Goal: Task Accomplishment & Management: Manage account settings

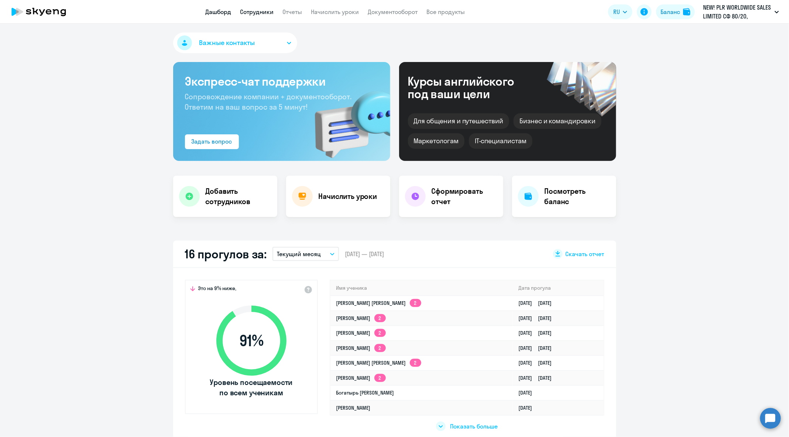
click at [273, 12] on link "Сотрудники" at bounding box center [257, 11] width 34 height 7
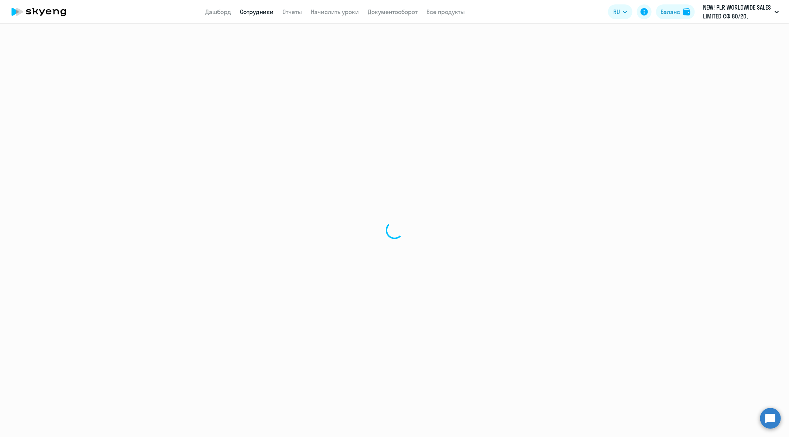
select select "30"
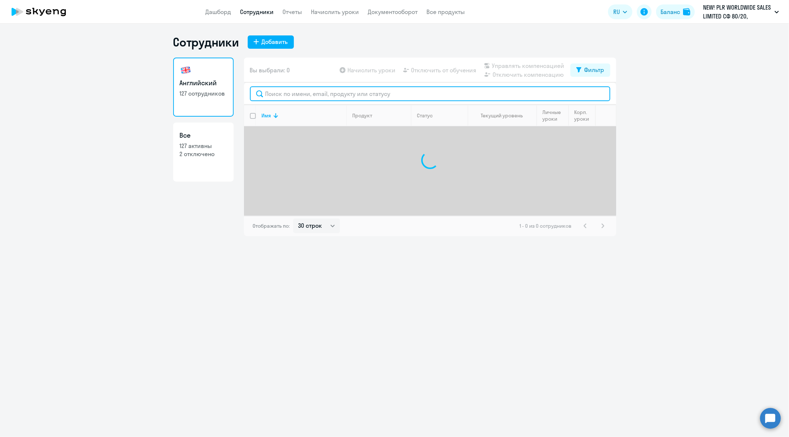
click at [346, 97] on input "text" at bounding box center [430, 93] width 360 height 15
paste input "[DATE] 14:30:39 [PERSON_NAME][EMAIL_ADDRESS][DOMAIN_NAME] Я ещё не занимаюсь в …"
type input "[DATE] 14:30:39 [PERSON_NAME][EMAIL_ADDRESS][DOMAIN_NAME] Я ещё не занимаюсь в …"
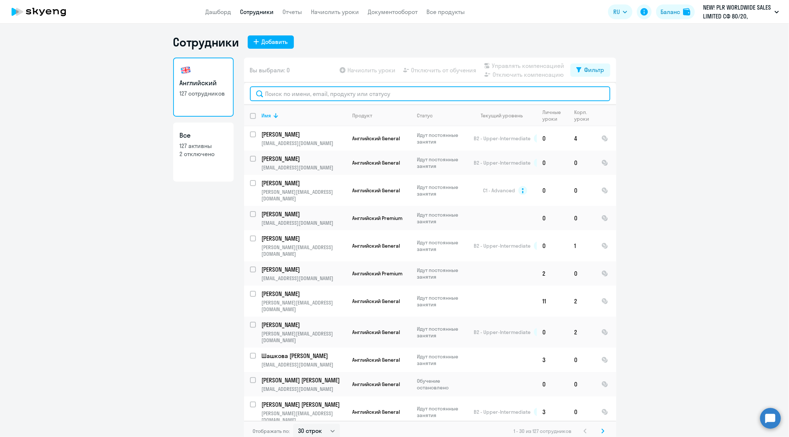
paste input "[PERSON_NAME][EMAIL_ADDRESS][DOMAIN_NAME]"
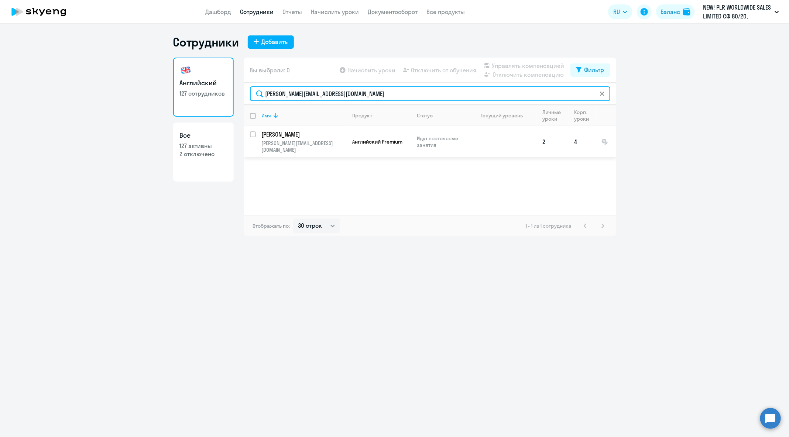
type input "[PERSON_NAME][EMAIL_ADDRESS][DOMAIN_NAME]"
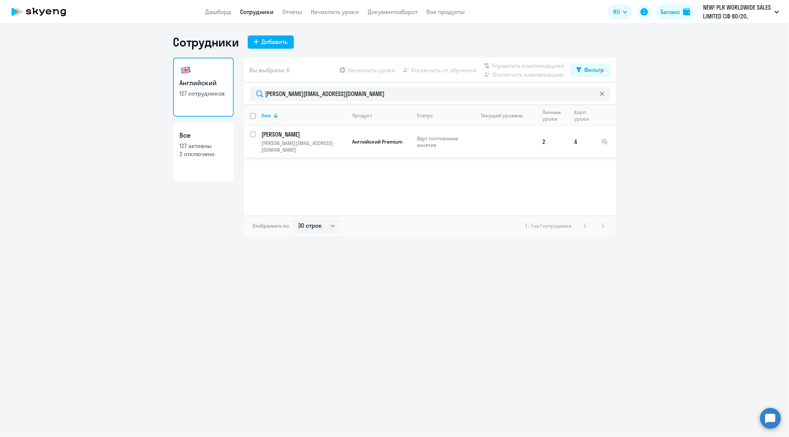
click at [252, 134] on input "select row 39592754" at bounding box center [257, 138] width 15 height 15
checkbox input "true"
click at [449, 69] on span "Отключить от обучения" at bounding box center [443, 70] width 65 height 9
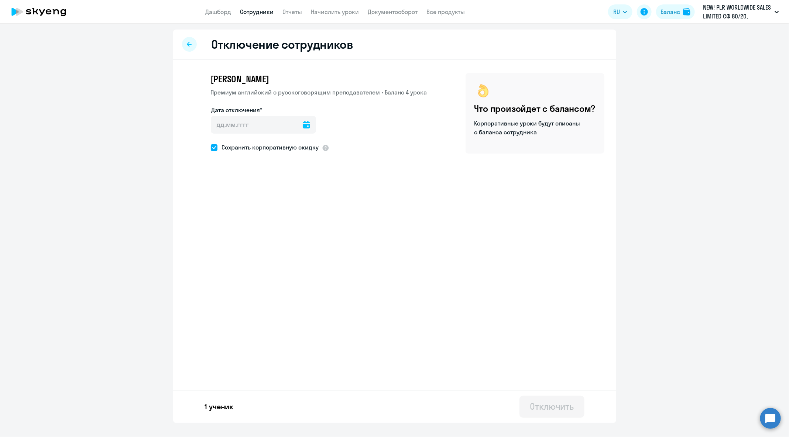
click at [303, 126] on icon at bounding box center [306, 124] width 7 height 7
click at [254, 195] on span "1" at bounding box center [250, 194] width 13 height 13
type input "[DATE]"
click at [567, 402] on div "Отключить" at bounding box center [552, 407] width 44 height 12
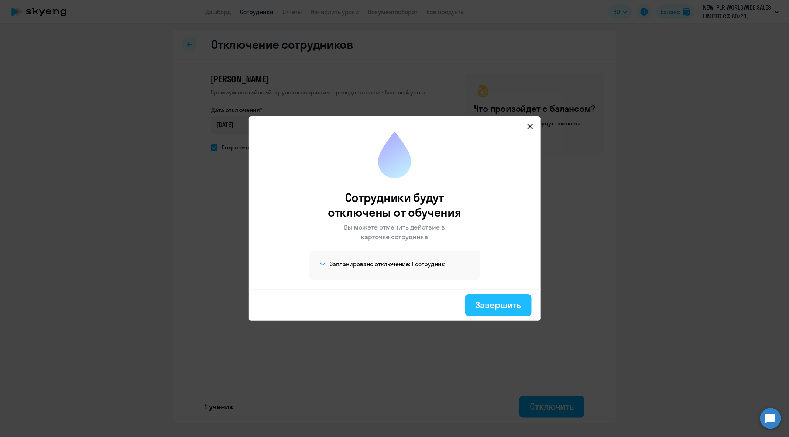
click at [495, 298] on button "Завершить" at bounding box center [498, 305] width 66 height 22
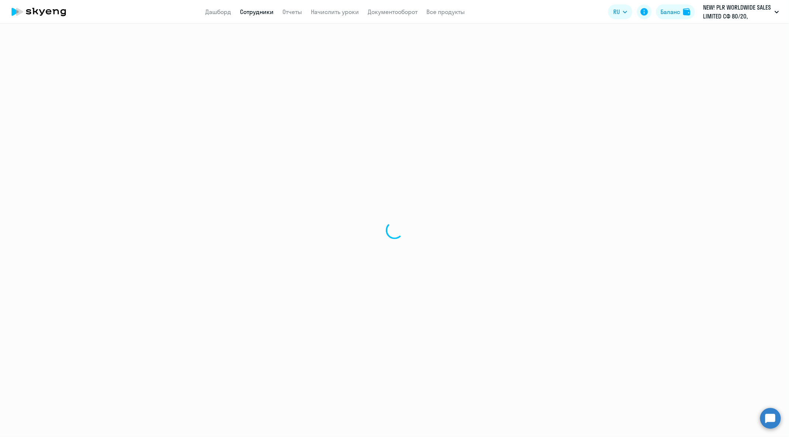
select select "30"
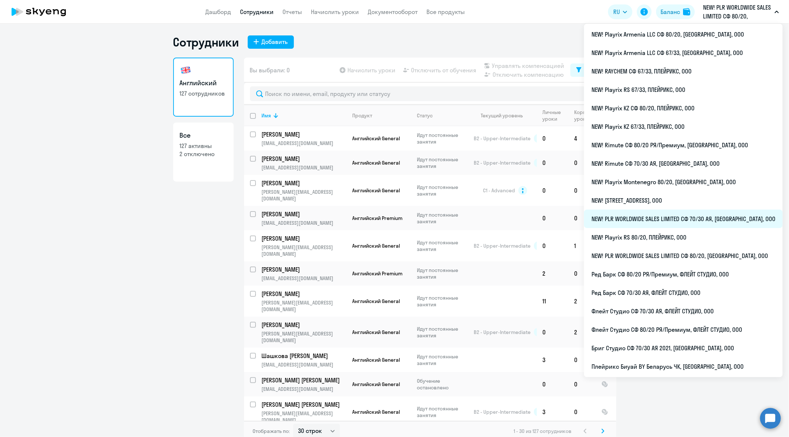
click at [706, 228] on li "NEW! PLR WORLDWIDE SALES LIMITED СФ 70/30 АЯ, [GEOGRAPHIC_DATA], ООО" at bounding box center [683, 219] width 199 height 18
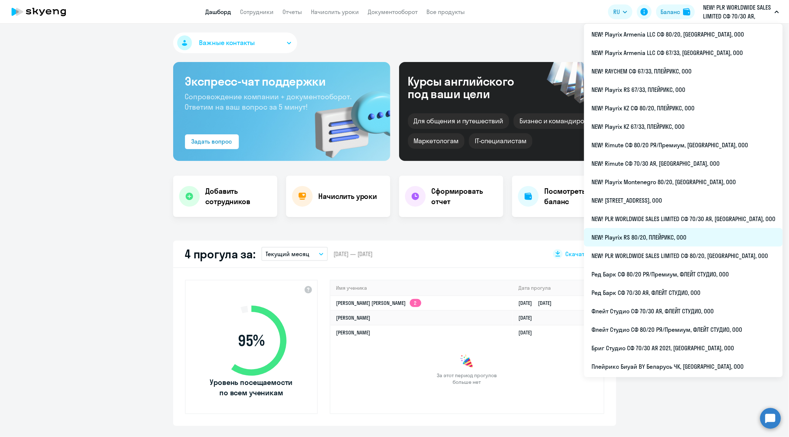
click at [663, 242] on li "NEW! Playrix RS 80/20, ПЛЕЙРИКС, ООО" at bounding box center [683, 237] width 199 height 18
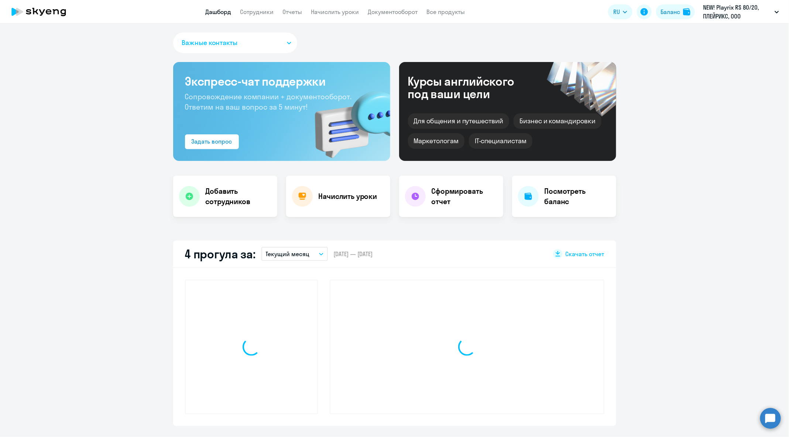
click at [260, 10] on link "Сотрудники" at bounding box center [257, 11] width 34 height 7
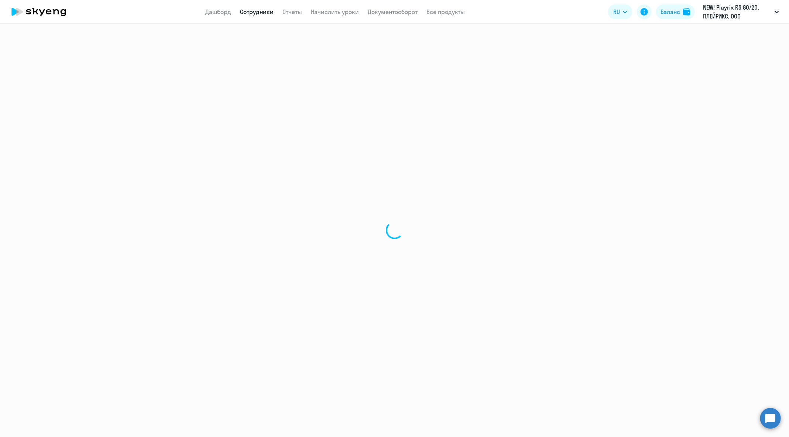
select select "30"
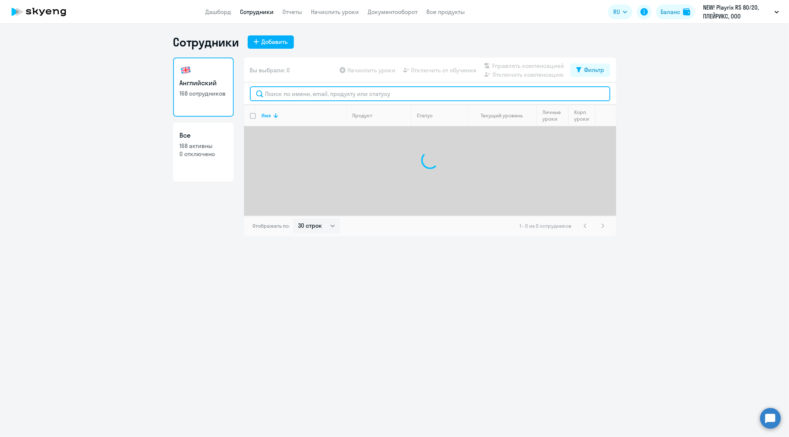
click at [352, 97] on input "text" at bounding box center [430, 93] width 360 height 15
paste input "[PERSON_NAME][EMAIL_ADDRESS][DOMAIN_NAME]"
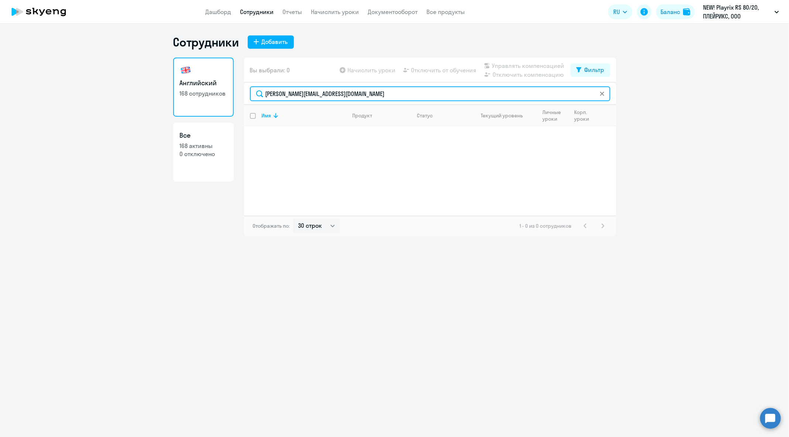
type input "[PERSON_NAME][EMAIL_ADDRESS][DOMAIN_NAME]"
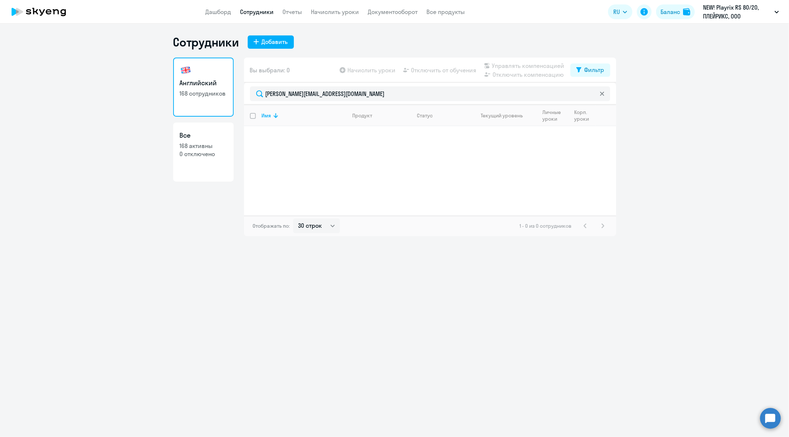
click at [778, 413] on circle at bounding box center [770, 418] width 21 height 21
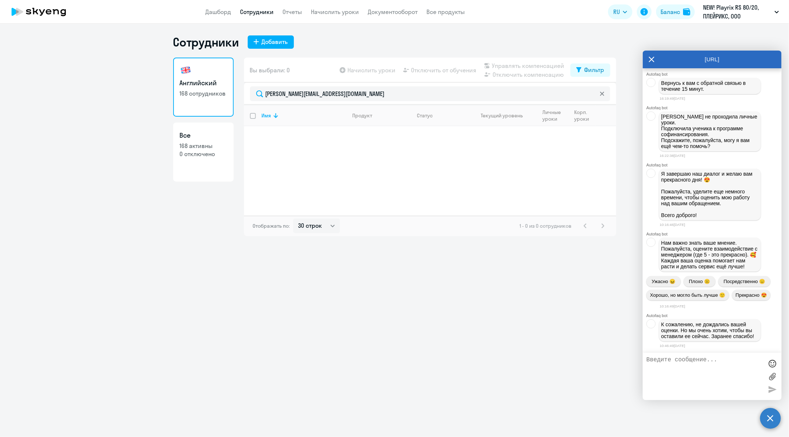
scroll to position [42038, 0]
click at [711, 374] on textarea at bounding box center [705, 377] width 117 height 40
paste textarea "[PERSON_NAME][EMAIL_ADDRESS][DOMAIN_NAME]"
paste textarea "[PHONE_NUMBER]"
paste textarea "Старостин [PERSON_NAME]"
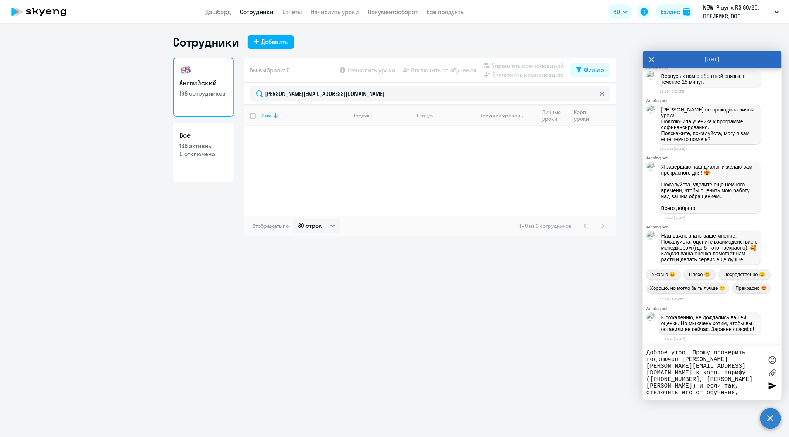
type textarea "Доброе утро! Прошу проверить подключен [PERSON_NAME] [PERSON_NAME][EMAIL_ADDRES…"
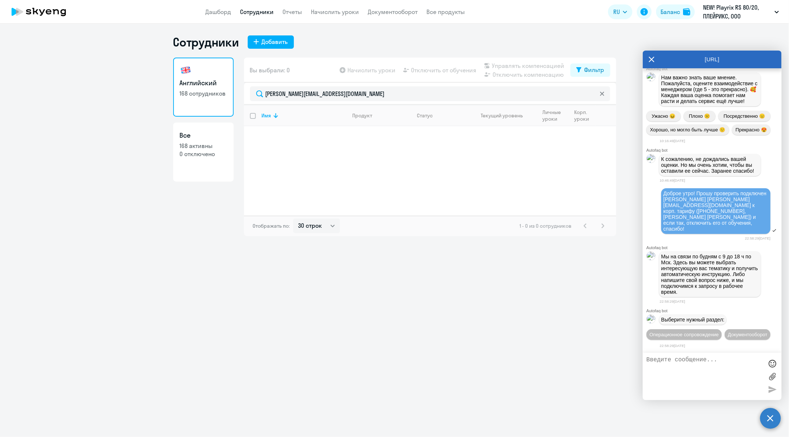
scroll to position [42217, 0]
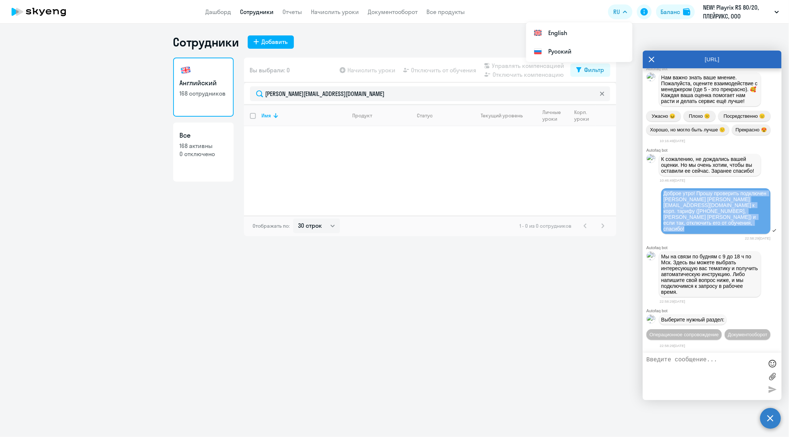
drag, startPoint x: 665, startPoint y: 179, endPoint x: 770, endPoint y: 216, distance: 111.1
click at [770, 216] on div "Доброе утро! Прошу проверить подключен [PERSON_NAME] [PERSON_NAME][EMAIL_ADDRES…" at bounding box center [712, 212] width 139 height 48
copy span "Доброе утро! Прошу проверить подключен [PERSON_NAME] [PERSON_NAME][EMAIL_ADDRES…"
click at [722, 329] on button "Операционное сопровождение" at bounding box center [684, 334] width 75 height 11
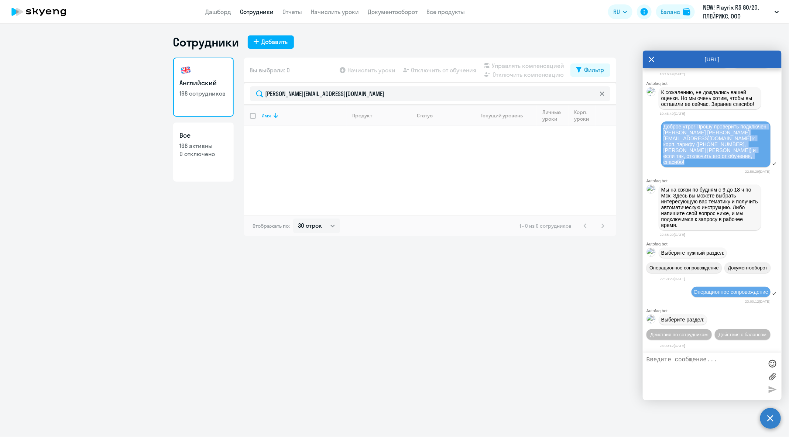
scroll to position [42299, 0]
click at [707, 332] on span "Действия по сотрудникам" at bounding box center [679, 335] width 57 height 6
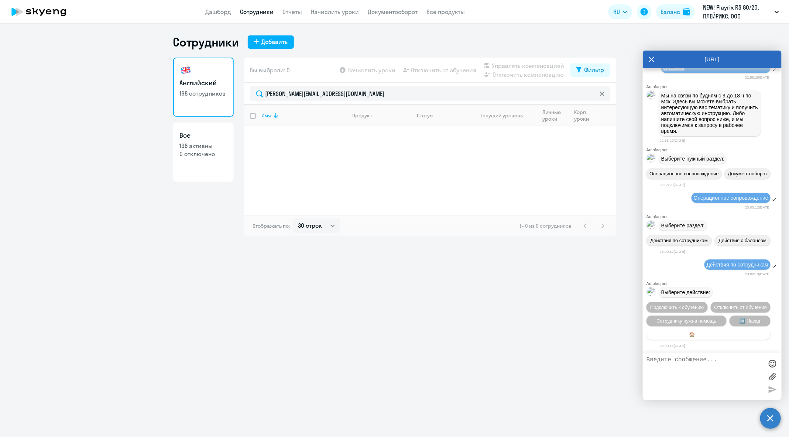
scroll to position [42410, 0]
click at [700, 319] on span "Сотруднику нужна помощь" at bounding box center [687, 321] width 60 height 6
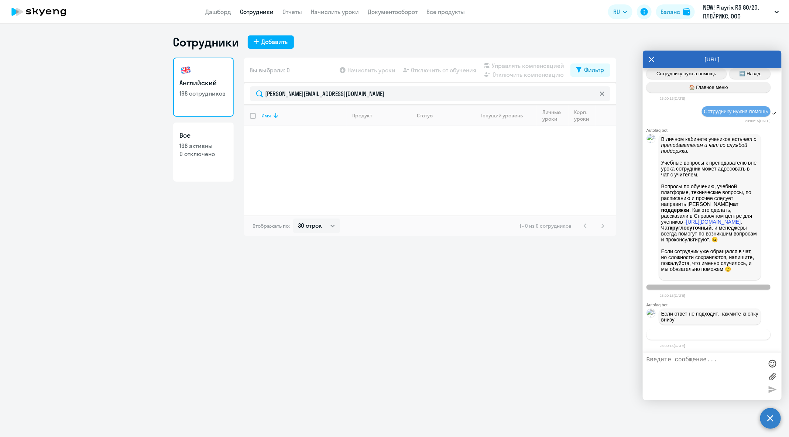
click at [696, 333] on span "Связаться с менеджером" at bounding box center [708, 335] width 57 height 6
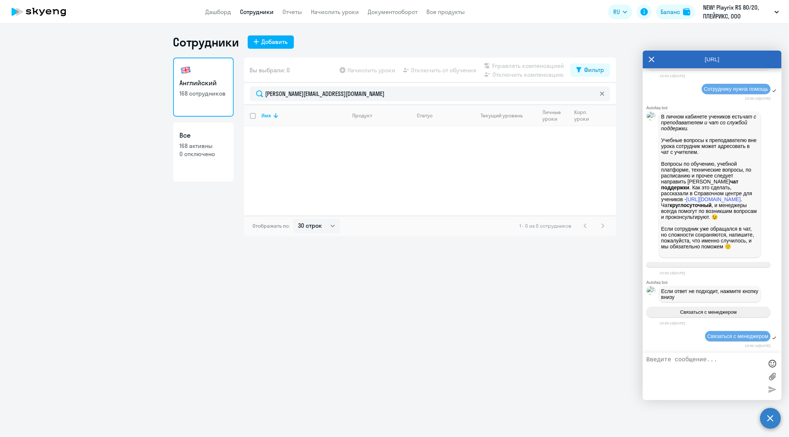
scroll to position [42698, 0]
click at [706, 374] on textarea at bounding box center [705, 377] width 117 height 40
paste textarea "Доброе утро! Прошу проверить подключен [PERSON_NAME] [PERSON_NAME][EMAIL_ADDRES…"
type textarea "Доброе утро! Прошу проверить подключен [PERSON_NAME] [PERSON_NAME][EMAIL_ADDRES…"
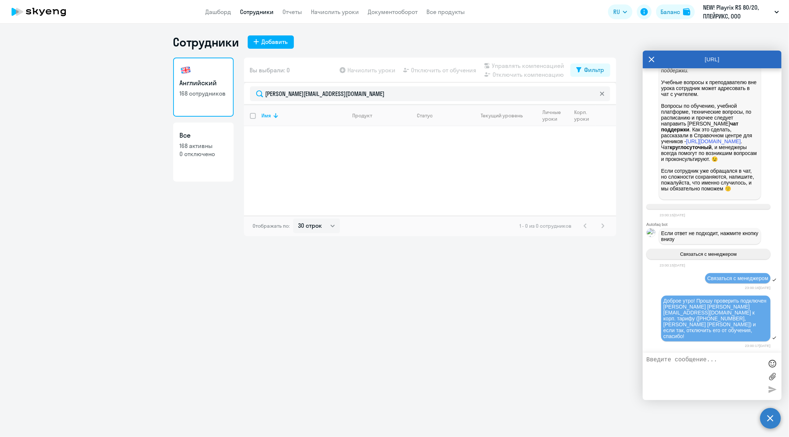
click at [656, 59] on div "[URL]" at bounding box center [712, 60] width 139 height 18
click at [652, 61] on icon at bounding box center [652, 60] width 6 height 18
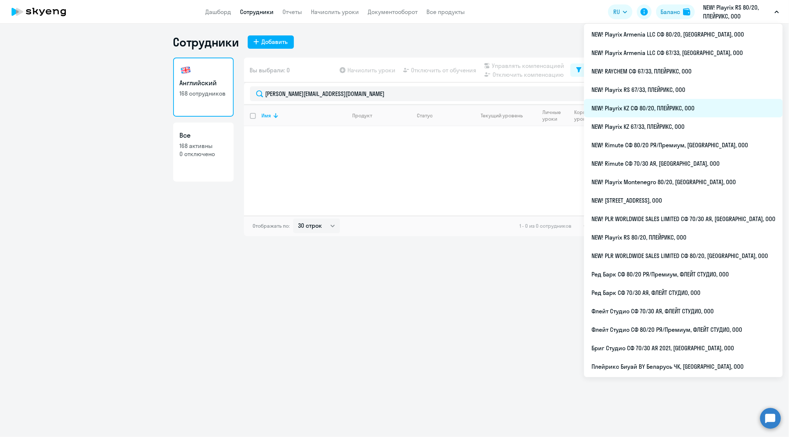
click at [723, 107] on li "NEW! Playrix KZ СФ 80/20, ПЛЕЙРИКС, ООО" at bounding box center [683, 108] width 199 height 18
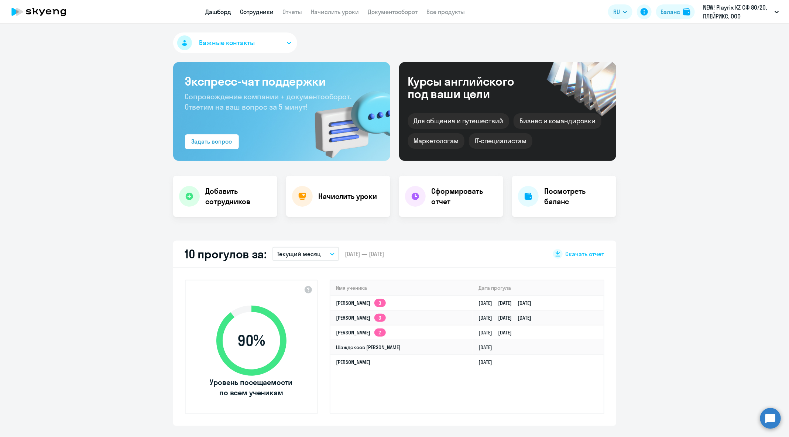
click at [263, 12] on link "Сотрудники" at bounding box center [257, 11] width 34 height 7
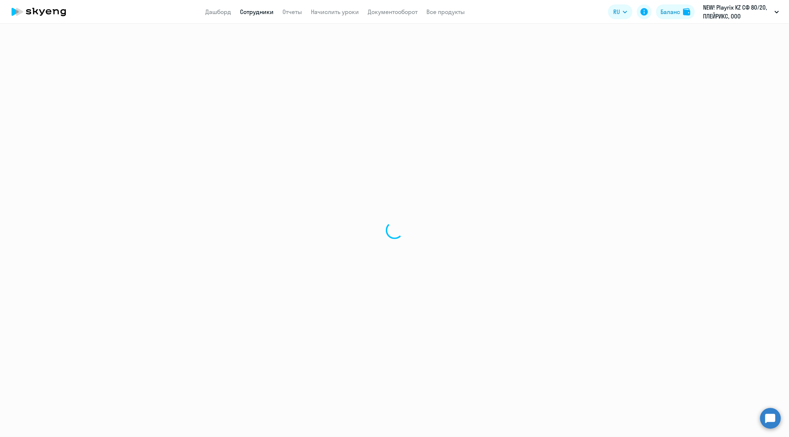
select select "30"
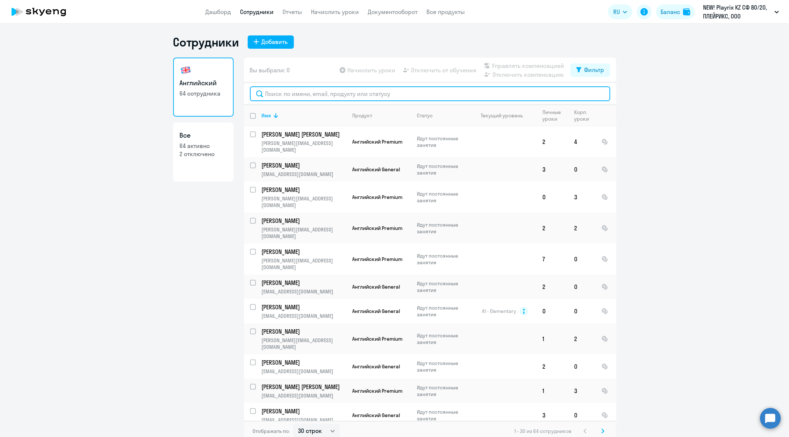
click at [352, 89] on input "text" at bounding box center [430, 93] width 360 height 15
paste input "Доброе утро! Прошу проверить подключен [PERSON_NAME] [PERSON_NAME][EMAIL_ADDRES…"
type input "Доброе утро! Прошу проверить подключен [PERSON_NAME] [PERSON_NAME][EMAIL_ADDRES…"
paste input "[PERSON_NAME][EMAIL_ADDRESS][DOMAIN_NAME]"
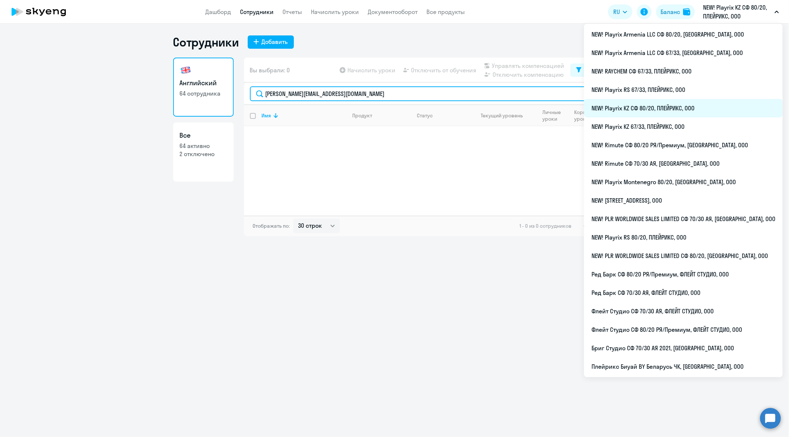
type input "[PERSON_NAME][EMAIL_ADDRESS][DOMAIN_NAME]"
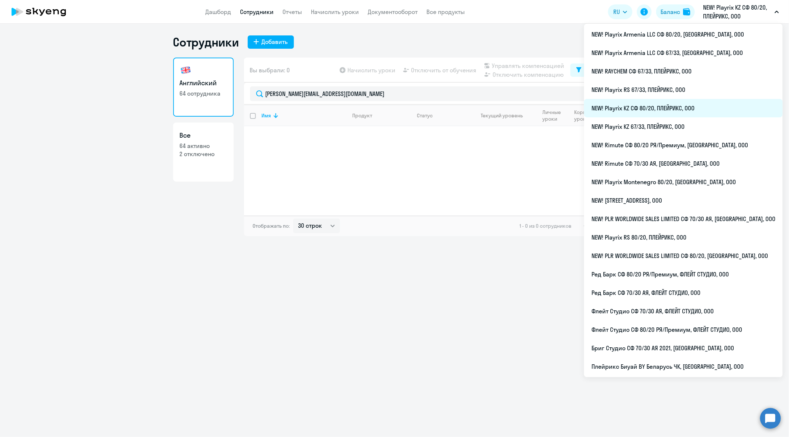
click at [695, 108] on li "NEW! Playrix KZ СФ 80/20, ПЛЕЙРИКС, ООО" at bounding box center [683, 108] width 199 height 18
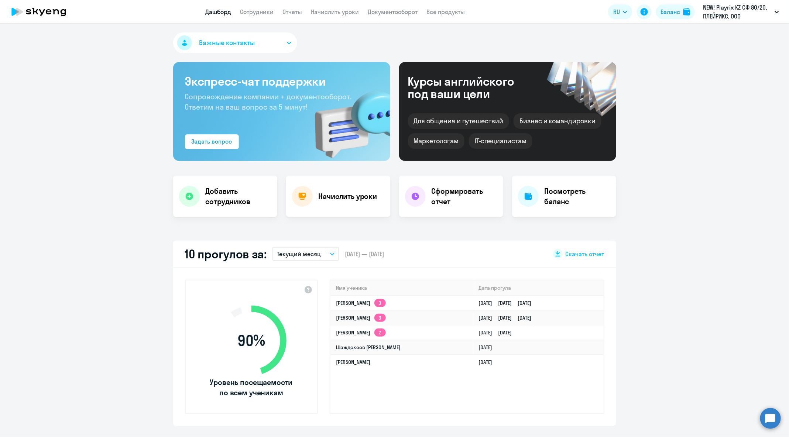
select select "30"
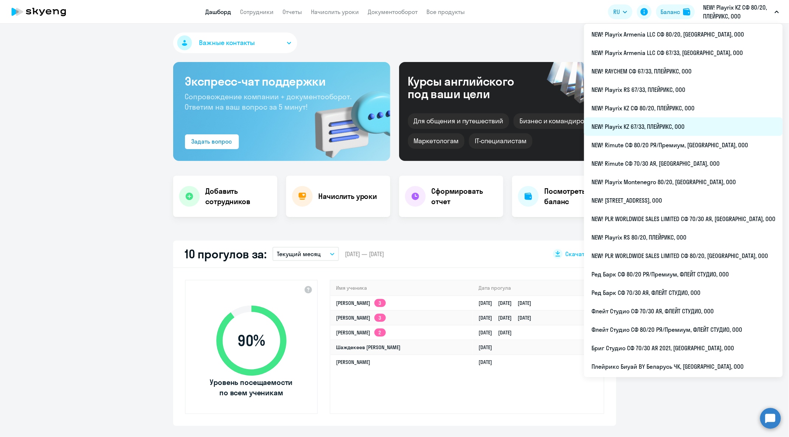
click at [688, 133] on li "NEW! Playrix KZ 67/33, ПЛЕЙРИКС, ООО" at bounding box center [683, 126] width 199 height 18
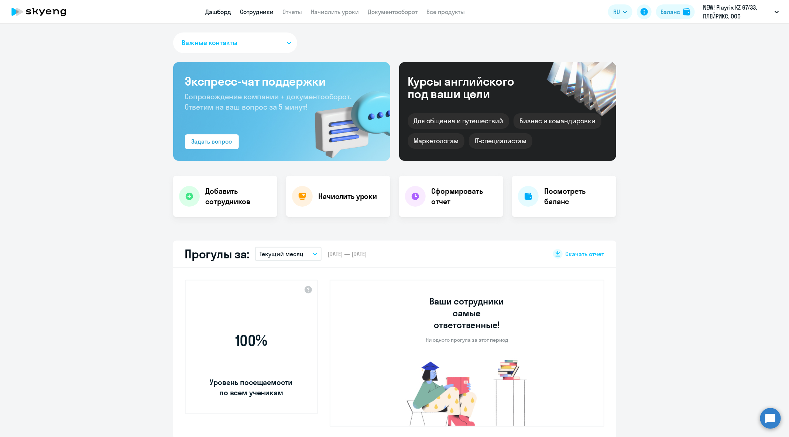
click at [260, 12] on link "Сотрудники" at bounding box center [257, 11] width 34 height 7
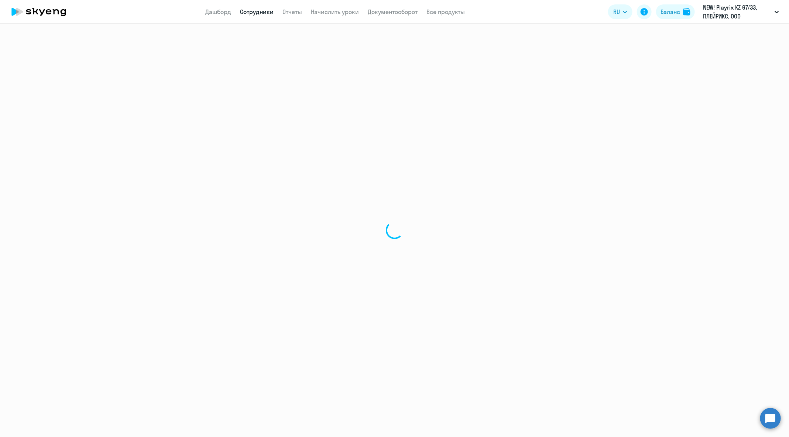
select select "30"
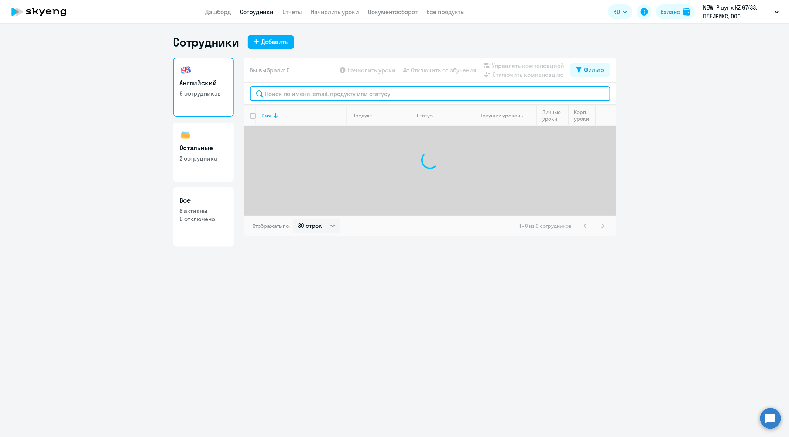
click at [364, 99] on input "text" at bounding box center [430, 93] width 360 height 15
paste input "[PERSON_NAME][EMAIL_ADDRESS][DOMAIN_NAME]"
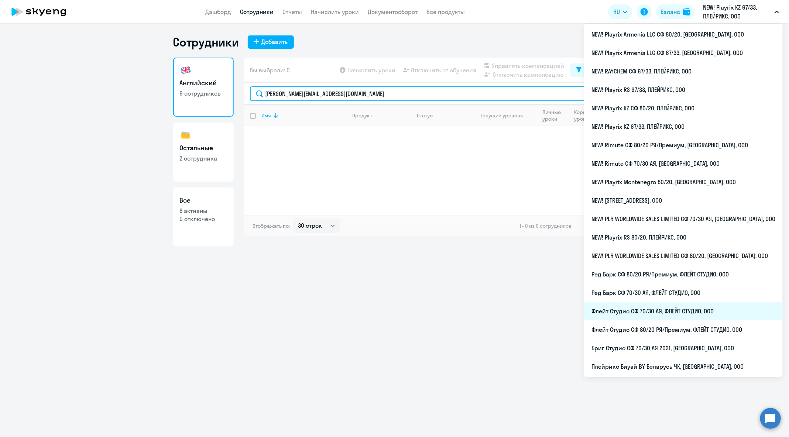
type input "[PERSON_NAME][EMAIL_ADDRESS][DOMAIN_NAME]"
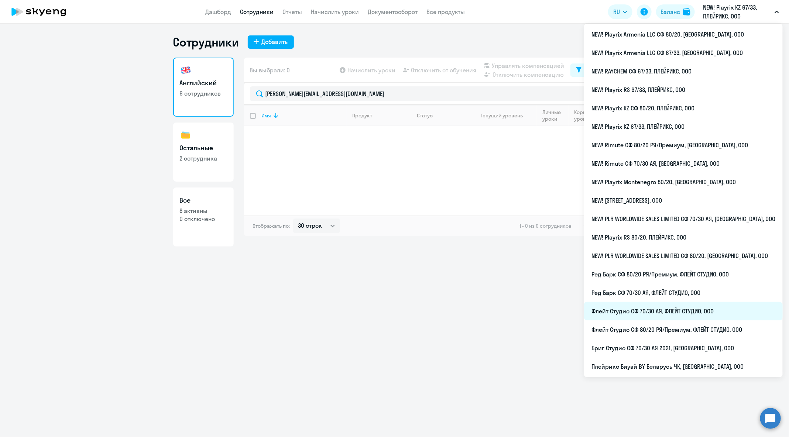
click at [700, 311] on li "Флейт Студио СФ 70/30 АЯ, ФЛЕЙТ СТУДИО, ООО" at bounding box center [683, 311] width 199 height 18
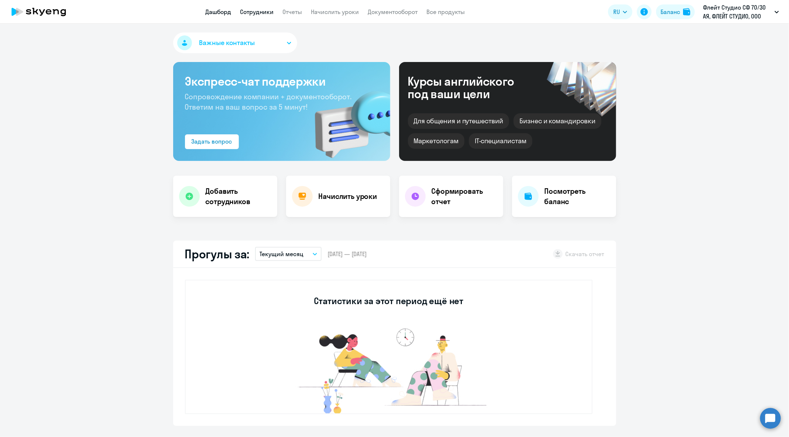
click at [256, 14] on link "Сотрудники" at bounding box center [257, 11] width 34 height 7
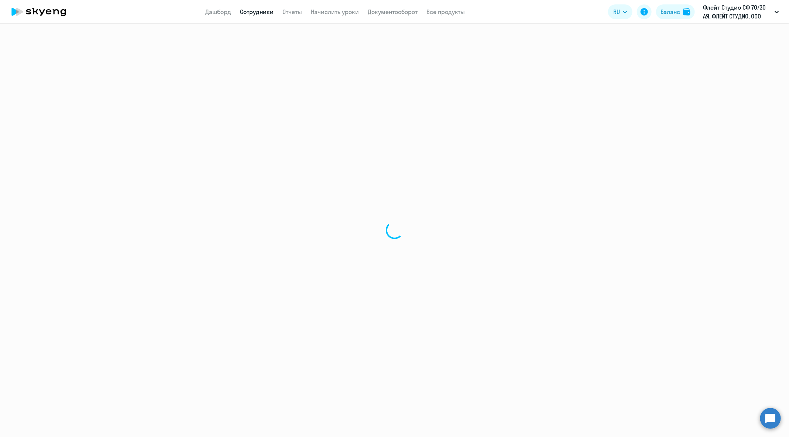
select select "30"
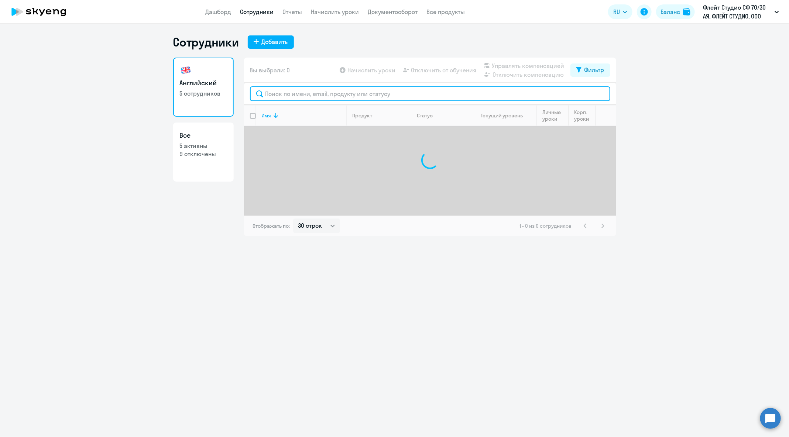
click at [340, 95] on input "text" at bounding box center [430, 93] width 360 height 15
paste input "[PERSON_NAME][EMAIL_ADDRESS][DOMAIN_NAME]"
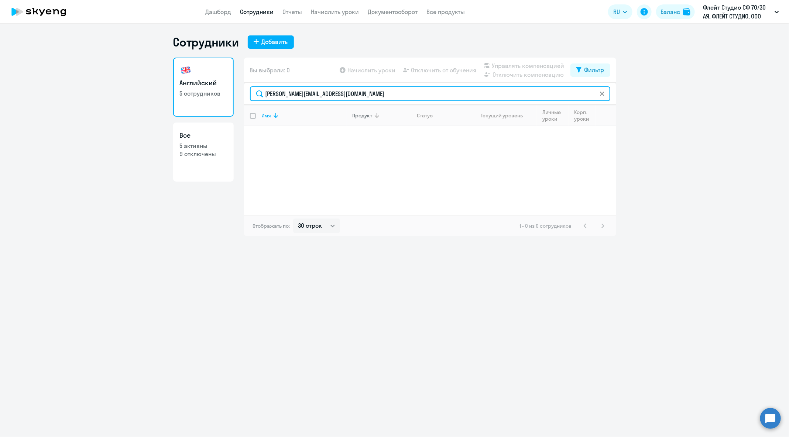
drag, startPoint x: 284, startPoint y: 93, endPoint x: 372, endPoint y: 105, distance: 89.0
click at [372, 105] on div "Вы выбрали: 0 Начислить уроки Отключить от обучения Управлять компенсацией Откл…" at bounding box center [430, 147] width 372 height 179
type input "[PERSON_NAME]"
drag, startPoint x: 295, startPoint y: 90, endPoint x: 260, endPoint y: 90, distance: 34.7
click at [260, 90] on input "[PERSON_NAME]" at bounding box center [430, 93] width 360 height 15
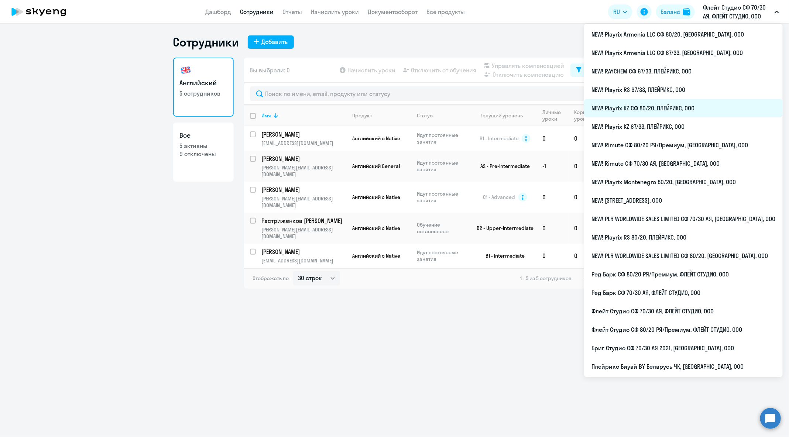
click at [691, 112] on li "NEW! Playrix KZ СФ 80/20, ПЛЕЙРИКС, ООО" at bounding box center [683, 108] width 199 height 18
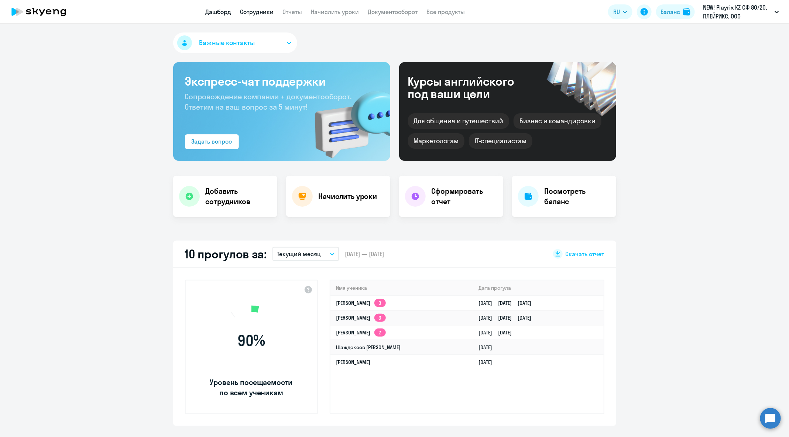
click at [267, 14] on link "Сотрудники" at bounding box center [257, 11] width 34 height 7
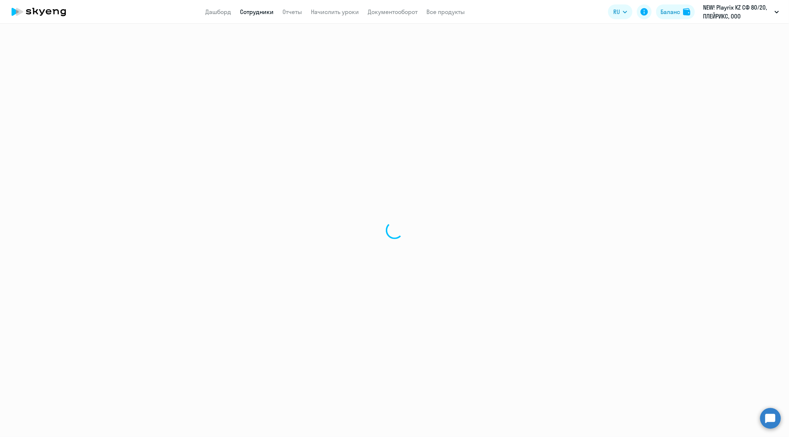
select select "30"
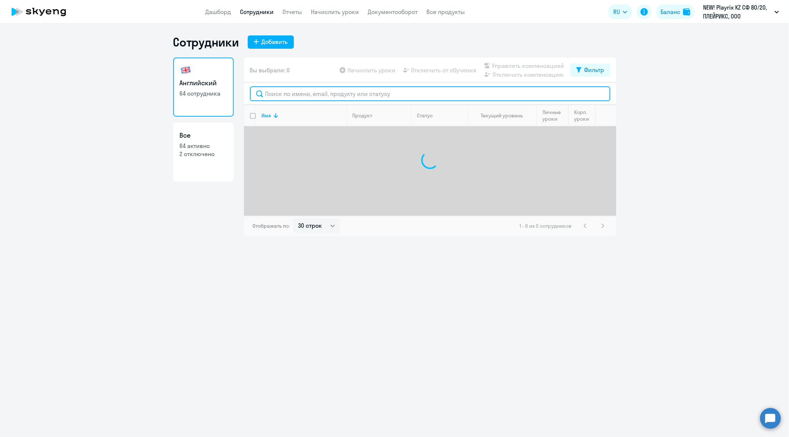
click at [405, 94] on input "text" at bounding box center [430, 93] width 360 height 15
paste input "[PERSON_NAME][EMAIL_ADDRESS][DOMAIN_NAME]"
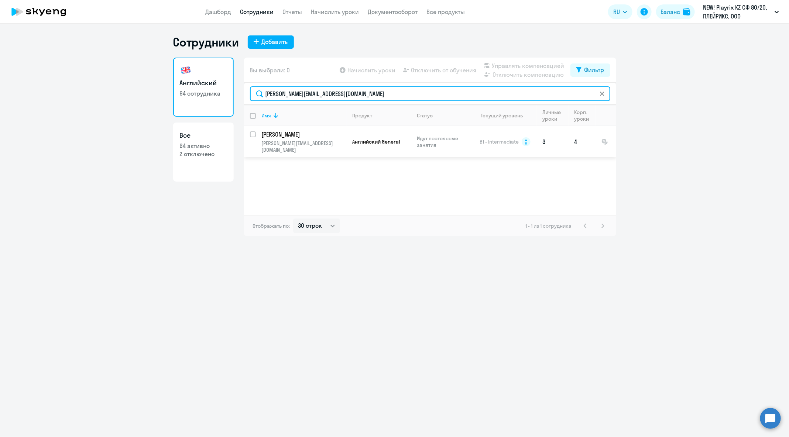
type input "[PERSON_NAME][EMAIL_ADDRESS][DOMAIN_NAME]"
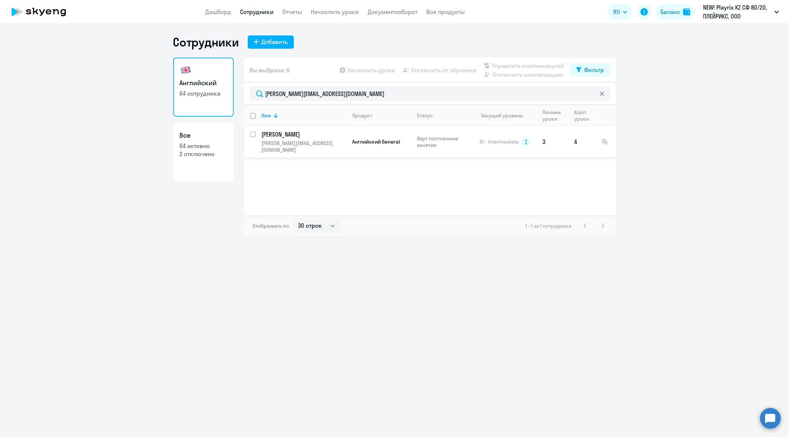
click at [253, 134] on input "select row 4249325" at bounding box center [257, 138] width 15 height 15
checkbox input "true"
click at [451, 72] on span "Отключить от обучения" at bounding box center [443, 70] width 65 height 9
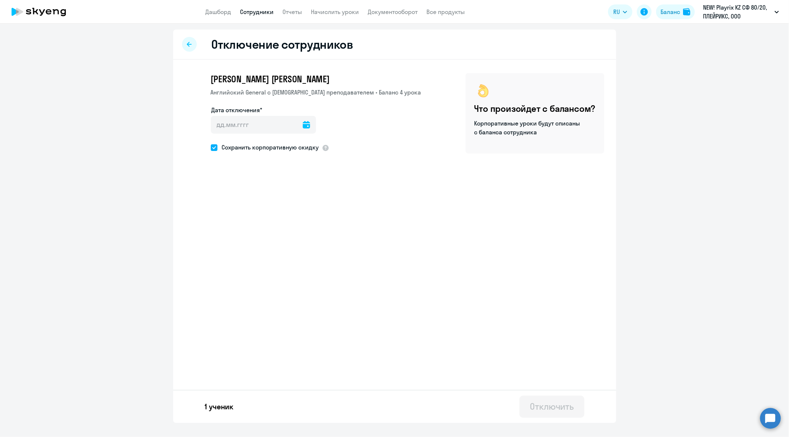
click at [303, 126] on icon at bounding box center [306, 124] width 7 height 7
click at [253, 193] on span "1" at bounding box center [250, 194] width 13 height 13
type input "[DATE]"
click at [544, 404] on div "Отключить" at bounding box center [552, 407] width 44 height 12
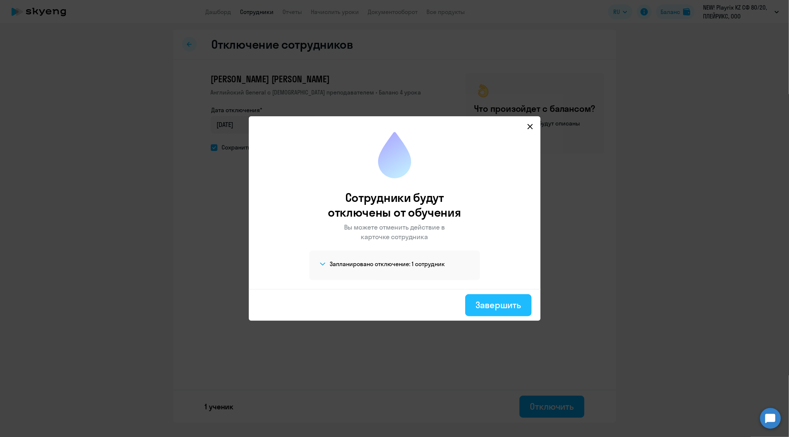
click at [498, 303] on div "Завершить" at bounding box center [498, 305] width 45 height 12
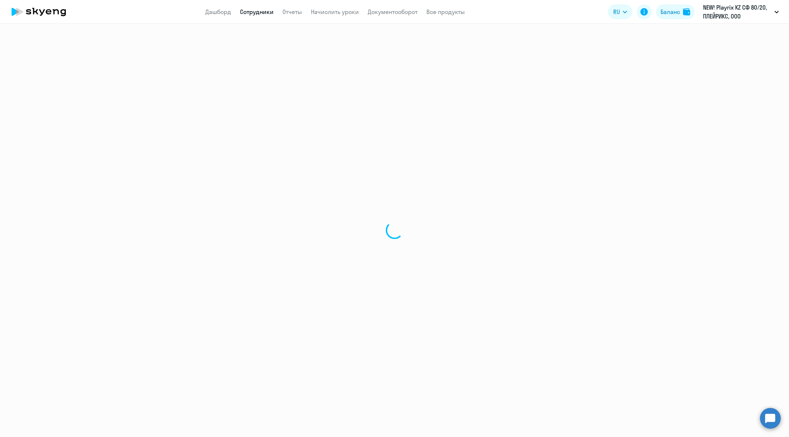
select select "30"
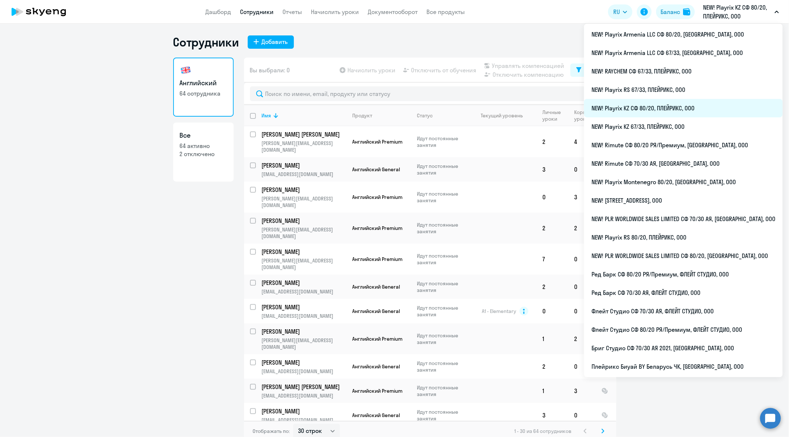
click at [701, 107] on li "NEW! Playrix KZ СФ 80/20, ПЛЕЙРИКС, ООО" at bounding box center [683, 108] width 199 height 18
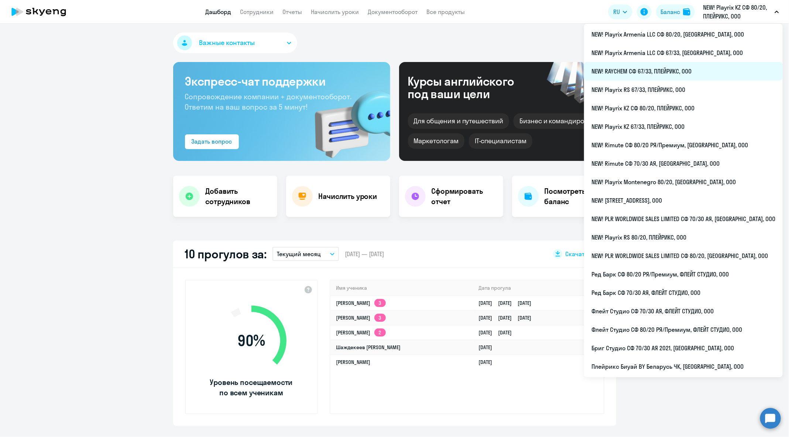
select select "30"
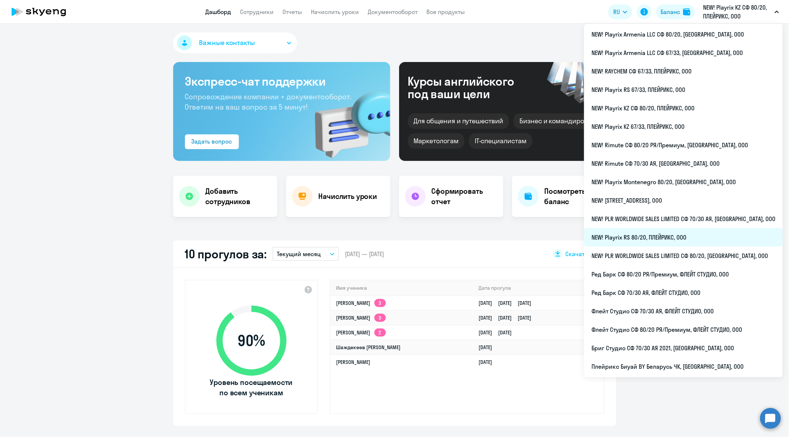
click at [701, 243] on li "NEW! Playrix RS 80/20, ПЛЕЙРИКС, ООО" at bounding box center [683, 237] width 199 height 18
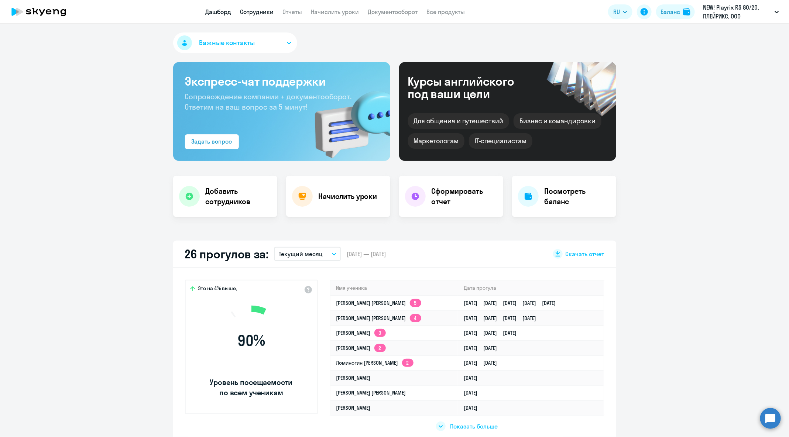
click at [247, 11] on link "Сотрудники" at bounding box center [257, 11] width 34 height 7
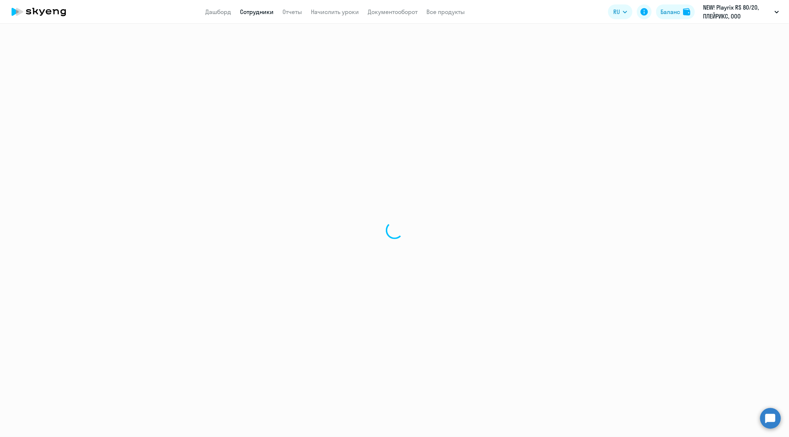
select select "30"
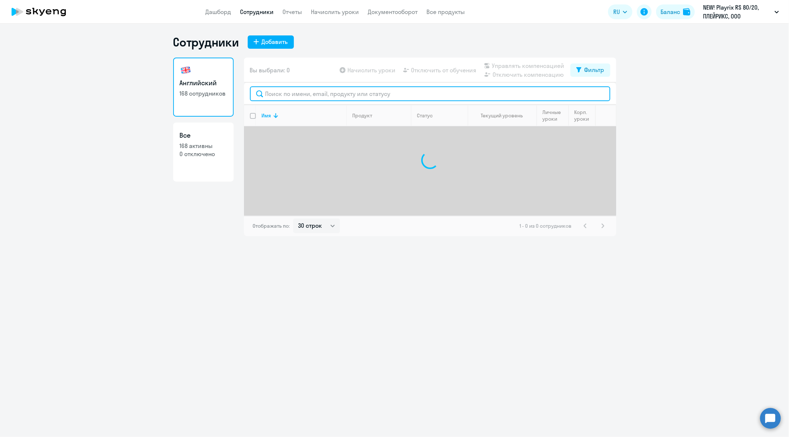
click at [352, 90] on input "text" at bounding box center [430, 93] width 360 height 15
paste input "[EMAIL_ADDRESS][DOMAIN_NAME]"
type input "[EMAIL_ADDRESS][DOMAIN_NAME]"
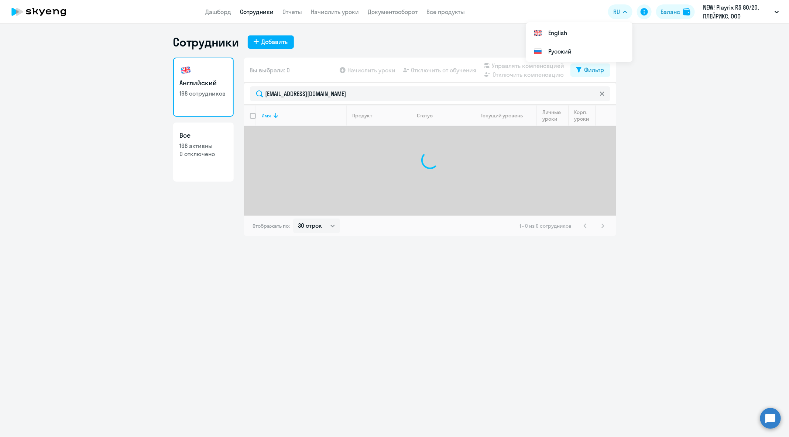
click at [386, 272] on div "Сотрудники Добавить Английский 168 сотрудников Все 168 активны 0 отключено Вы в…" at bounding box center [394, 231] width 789 height 414
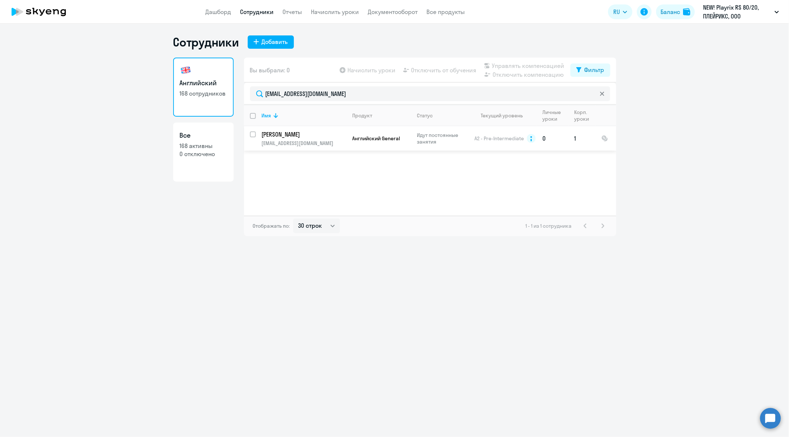
click at [254, 135] on input "select row 1316516" at bounding box center [257, 138] width 15 height 15
checkbox input "true"
click at [431, 72] on span "Отключить от обучения" at bounding box center [443, 70] width 65 height 9
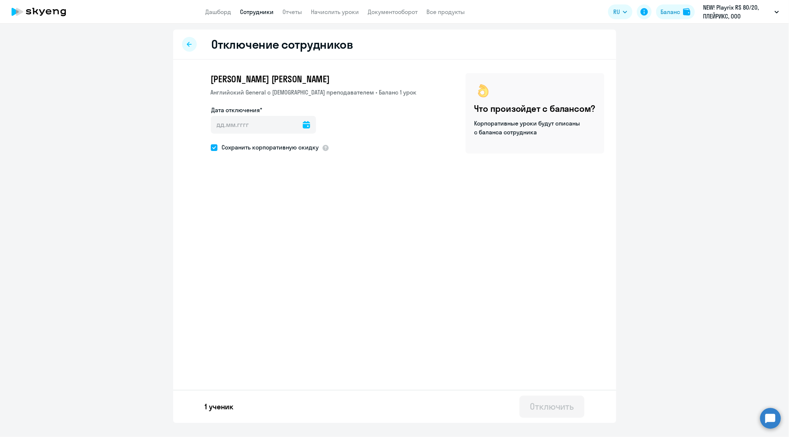
click at [303, 124] on icon at bounding box center [306, 124] width 7 height 7
click at [254, 198] on span "1" at bounding box center [250, 194] width 13 height 13
type input "[DATE]"
click at [551, 417] on button "Отключить" at bounding box center [552, 407] width 65 height 22
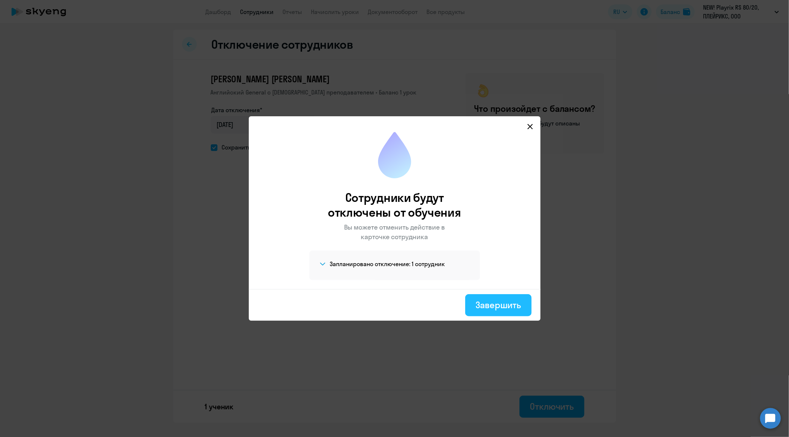
click at [503, 309] on div "Завершить" at bounding box center [498, 305] width 45 height 12
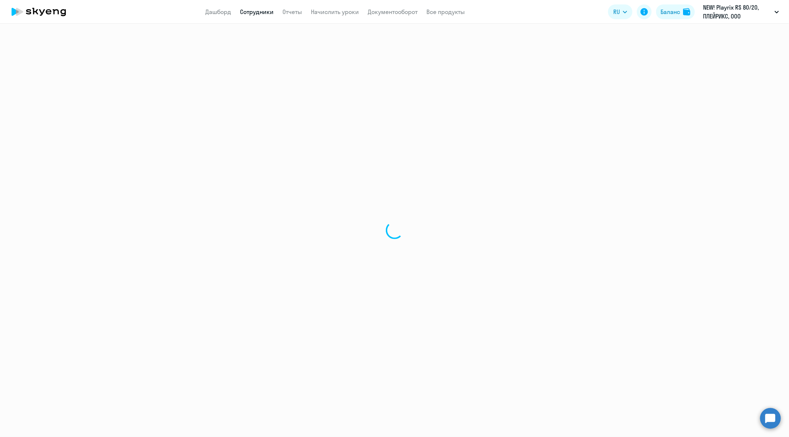
select select "30"
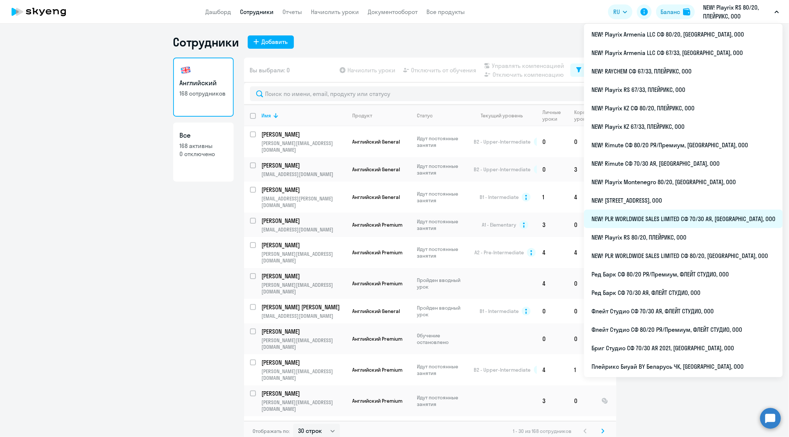
click at [694, 219] on li "NEW! PLR WORLDWIDE SALES LIMITED СФ 70/30 АЯ, [GEOGRAPHIC_DATA], ООО" at bounding box center [683, 219] width 199 height 18
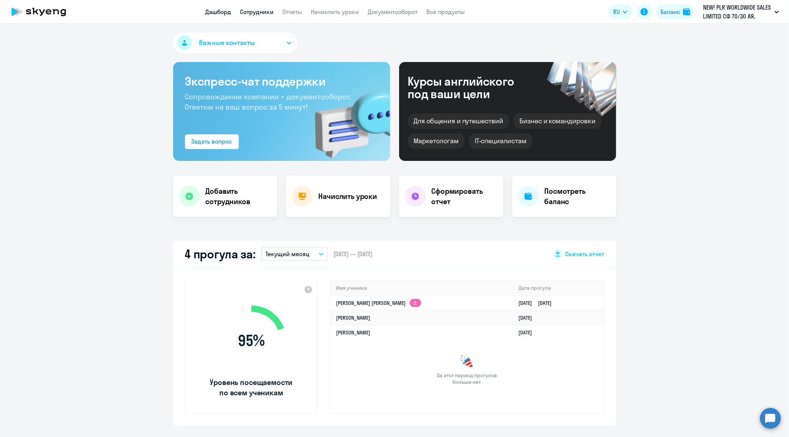
click at [266, 11] on link "Сотрудники" at bounding box center [257, 11] width 34 height 7
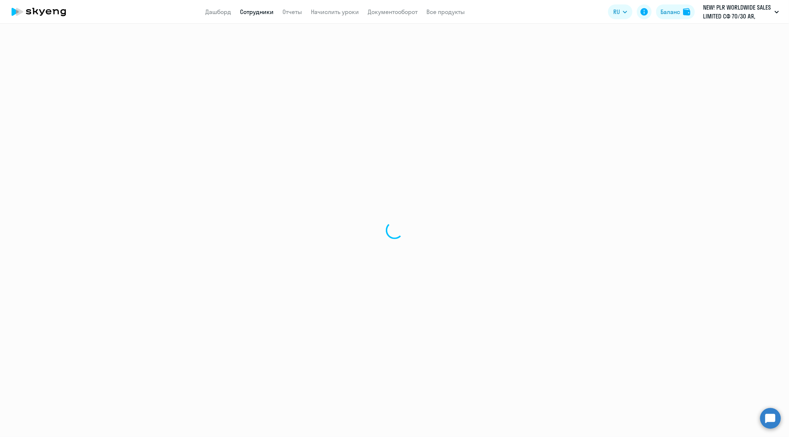
select select "30"
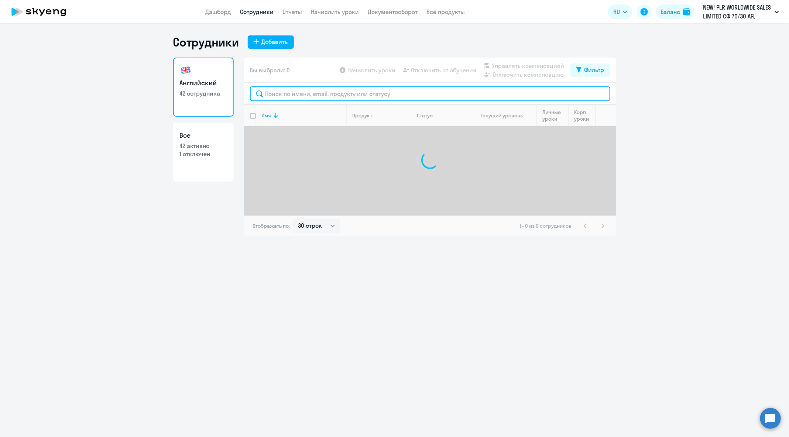
click at [359, 97] on input "text" at bounding box center [430, 93] width 360 height 15
paste input "[PERSON_NAME][EMAIL_ADDRESS][DOMAIN_NAME]"
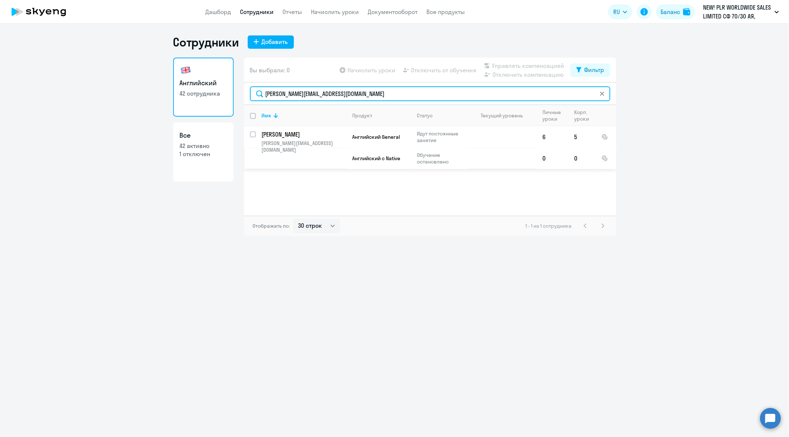
type input "[PERSON_NAME][EMAIL_ADDRESS][DOMAIN_NAME]"
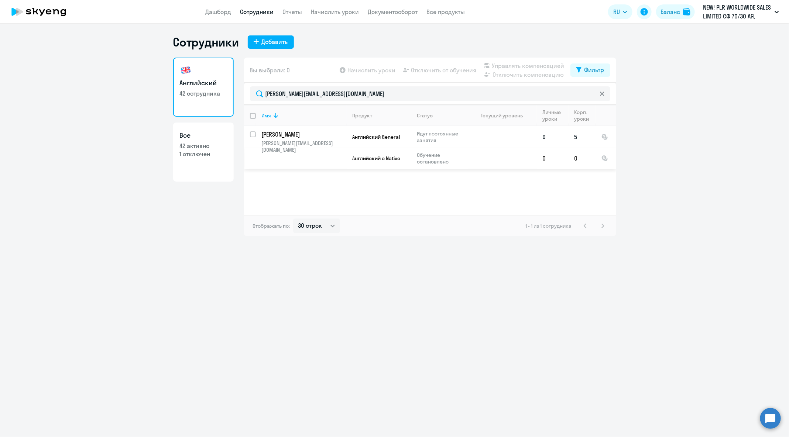
click at [253, 134] on input "select row 42218875" at bounding box center [257, 138] width 15 height 15
checkbox input "true"
click at [442, 71] on span "Отключить от обучения" at bounding box center [443, 70] width 65 height 9
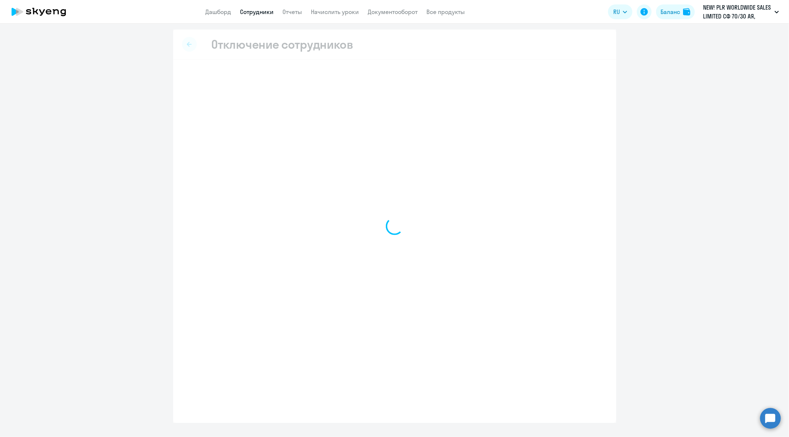
select select "all"
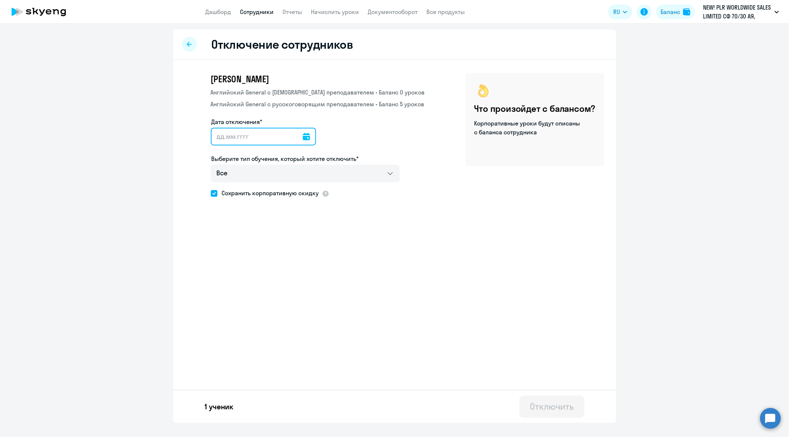
click at [293, 139] on input "Дата отключения*" at bounding box center [263, 137] width 105 height 18
click at [303, 140] on div at bounding box center [306, 137] width 7 height 18
click at [303, 137] on icon at bounding box center [306, 136] width 7 height 7
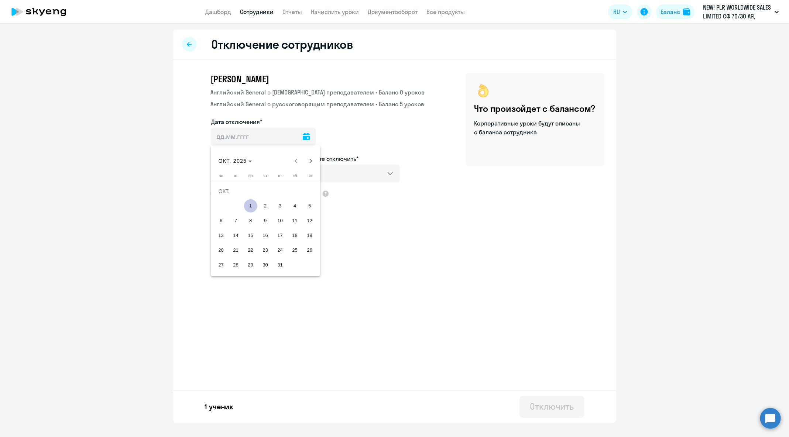
click at [251, 207] on span "1" at bounding box center [250, 205] width 13 height 13
type input "[DATE]"
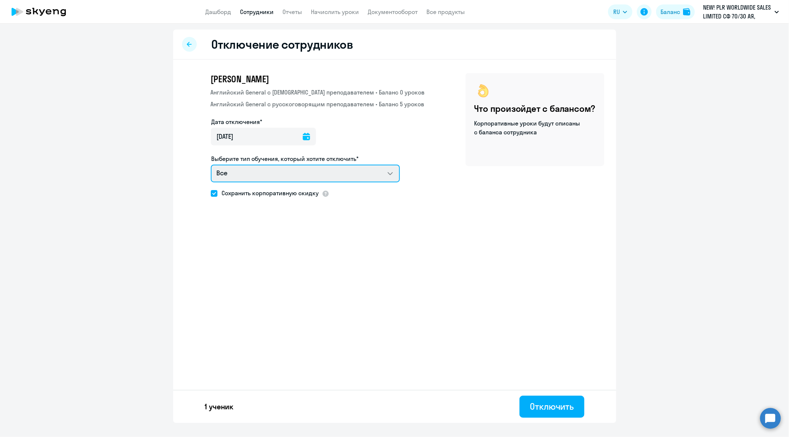
click at [283, 171] on select "Все Английский General с [DEMOGRAPHIC_DATA] преподавателем Английский General с…" at bounding box center [305, 174] width 189 height 18
select select "english_adult_native_speaker"
click at [211, 165] on select "Все Английский General с [DEMOGRAPHIC_DATA] преподавателем Английский General с…" at bounding box center [305, 174] width 189 height 18
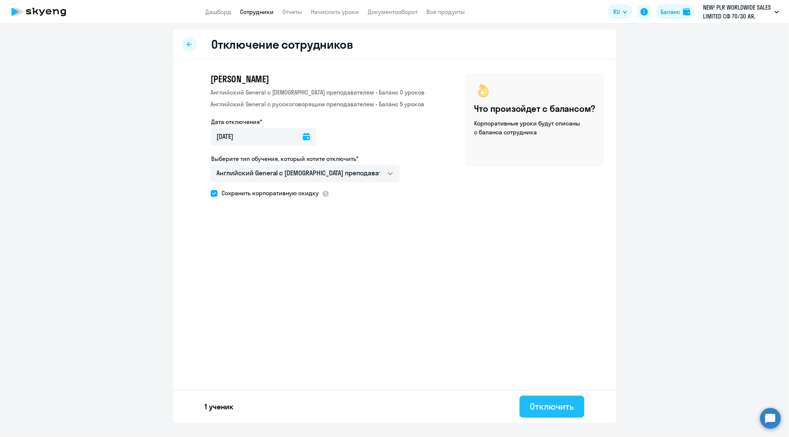
click at [560, 398] on button "Отключить" at bounding box center [552, 407] width 65 height 22
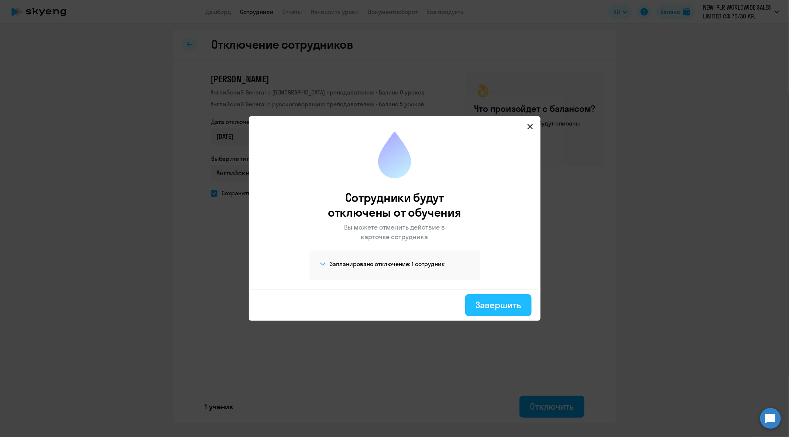
click at [516, 302] on div "Завершить" at bounding box center [498, 305] width 45 height 12
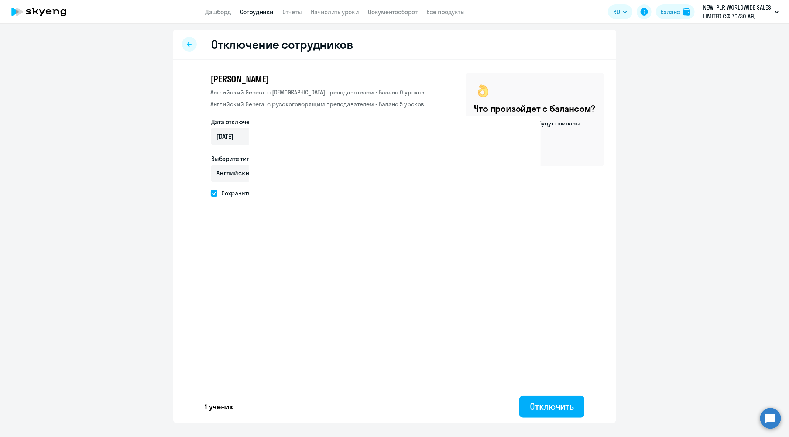
select select "30"
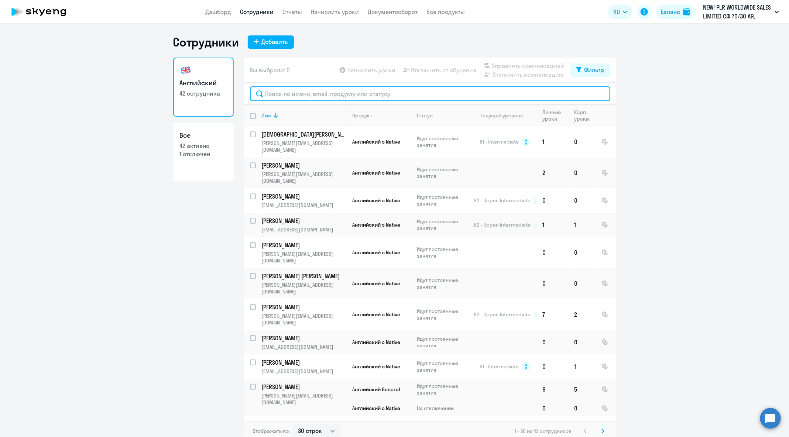
click at [393, 97] on input "text" at bounding box center [430, 93] width 360 height 15
paste input "[PERSON_NAME][EMAIL_ADDRESS][DOMAIN_NAME]"
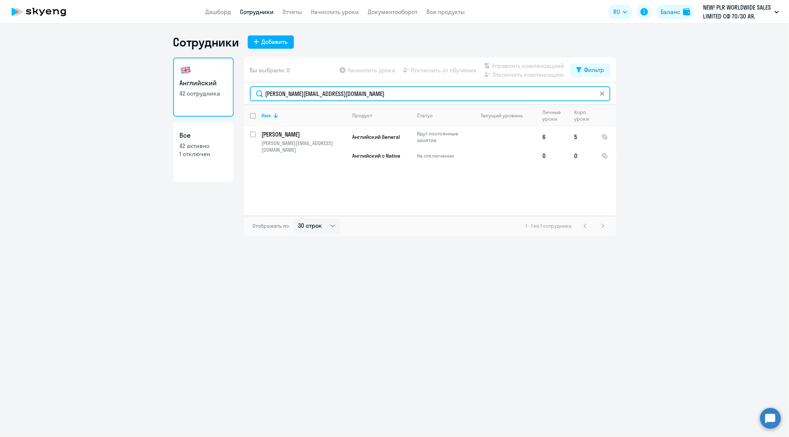
click at [384, 91] on input "[PERSON_NAME][EMAIL_ADDRESS][DOMAIN_NAME]" at bounding box center [430, 93] width 360 height 15
paste input "[PERSON_NAME].kozlov"
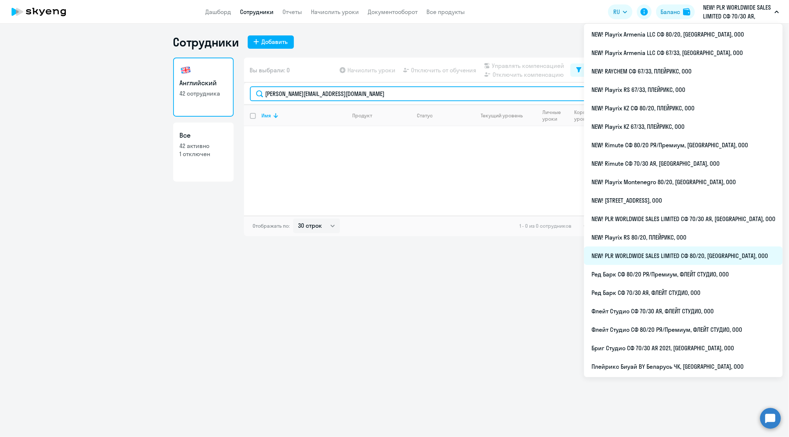
type input "[PERSON_NAME][EMAIL_ADDRESS][DOMAIN_NAME]"
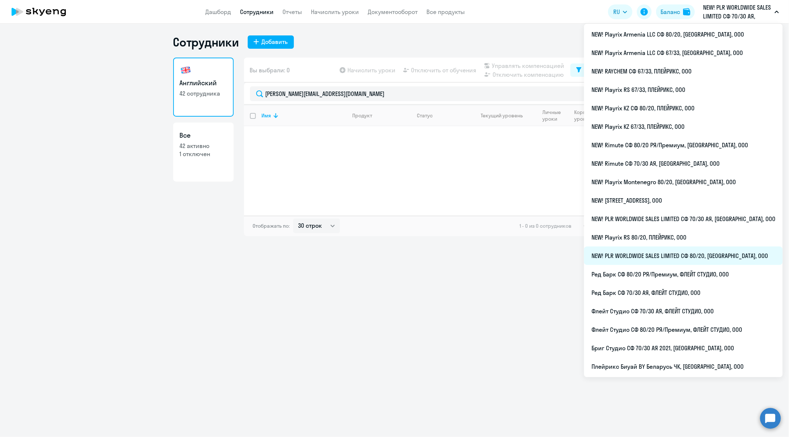
click at [724, 259] on li "NEW! PLR WORLDWIDE SALES LIMITED СФ 80/20, [GEOGRAPHIC_DATA], ООО" at bounding box center [683, 256] width 199 height 18
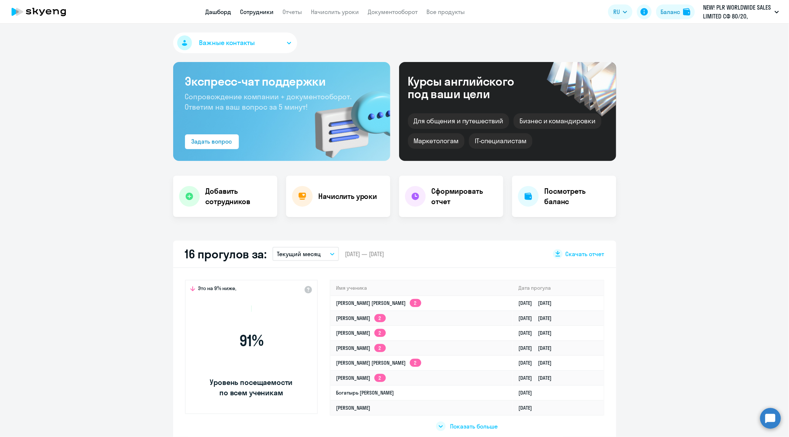
click at [248, 14] on link "Сотрудники" at bounding box center [257, 11] width 34 height 7
select select "30"
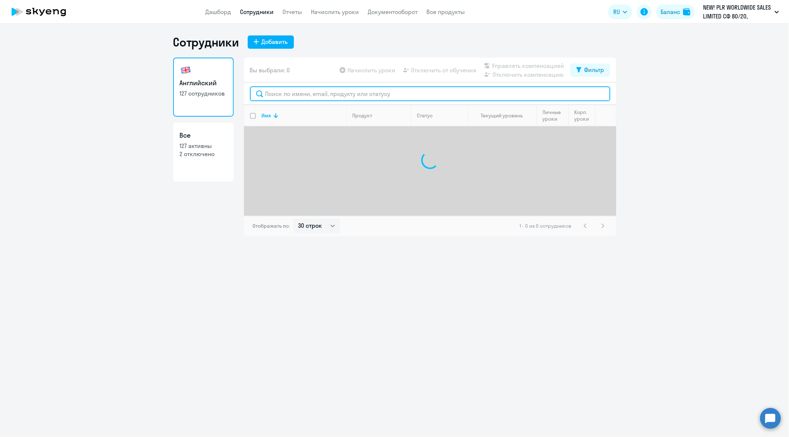
click at [383, 95] on input "text" at bounding box center [430, 93] width 360 height 15
paste input "[PERSON_NAME][EMAIL_ADDRESS][DOMAIN_NAME]"
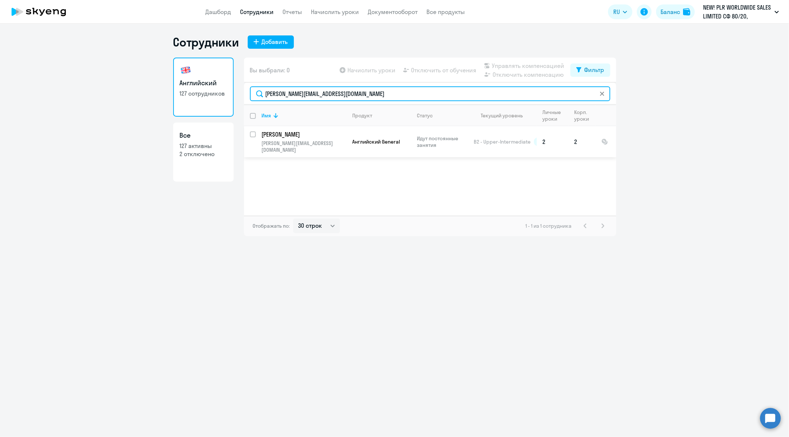
type input "[PERSON_NAME][EMAIL_ADDRESS][DOMAIN_NAME]"
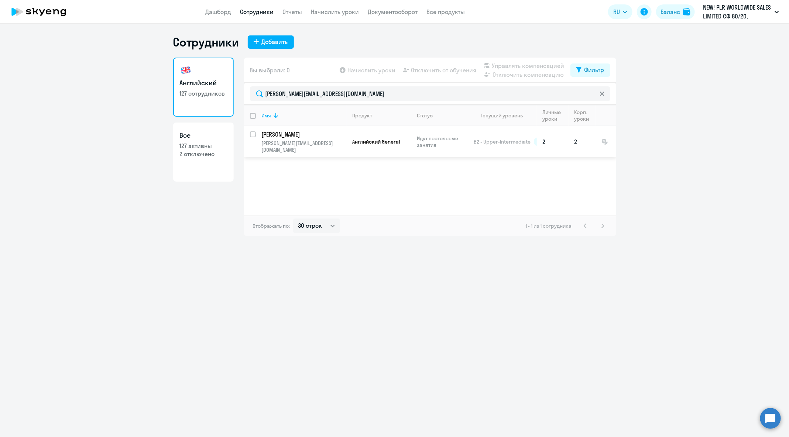
click at [253, 136] on input "select row 2551928" at bounding box center [257, 138] width 15 height 15
checkbox input "true"
click at [454, 75] on div "Начислить уроки Отключить от обучения Управлять компенсацией Отключить компенса…" at bounding box center [454, 70] width 232 height 18
click at [453, 73] on span "Отключить от обучения" at bounding box center [443, 70] width 65 height 9
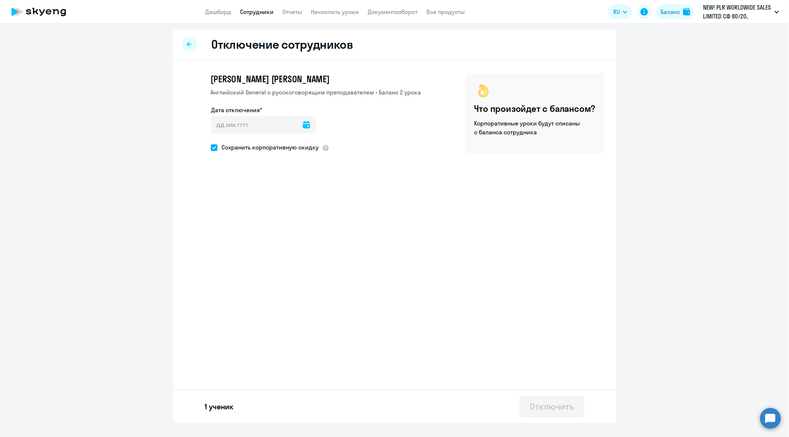
click at [303, 124] on icon at bounding box center [306, 124] width 7 height 7
click at [253, 194] on span "1" at bounding box center [250, 194] width 13 height 13
type input "[DATE]"
click at [303, 129] on div at bounding box center [306, 125] width 7 height 18
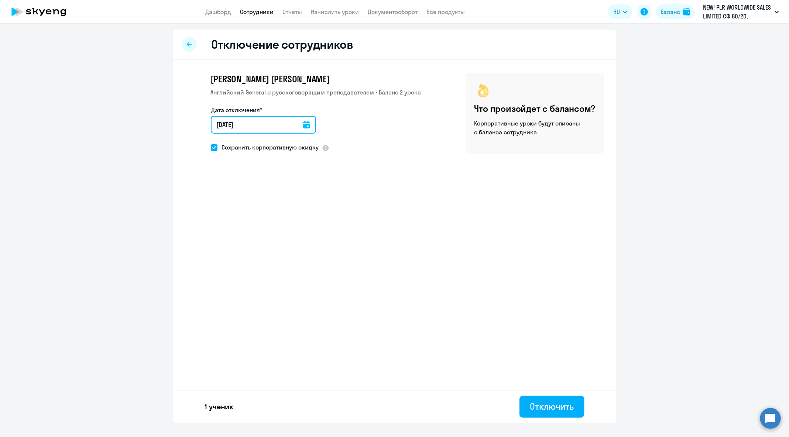
click at [293, 126] on input "[DATE]" at bounding box center [263, 125] width 105 height 18
click at [303, 129] on div at bounding box center [306, 125] width 7 height 18
click at [303, 128] on icon at bounding box center [306, 124] width 7 height 7
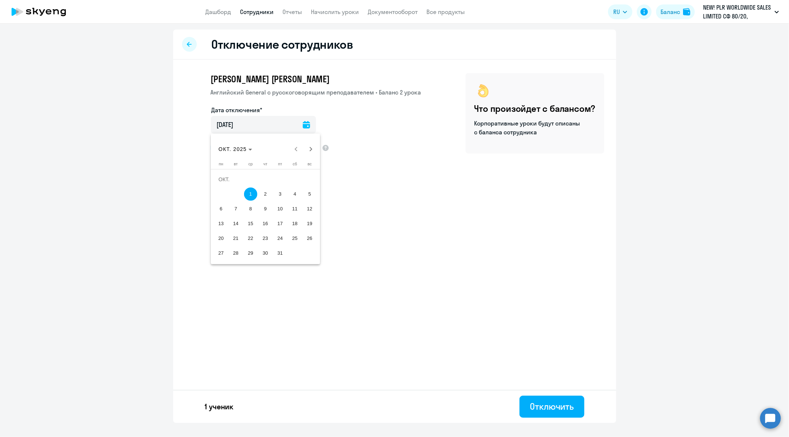
click at [294, 196] on span "4" at bounding box center [294, 194] width 13 height 13
type input "[DATE]"
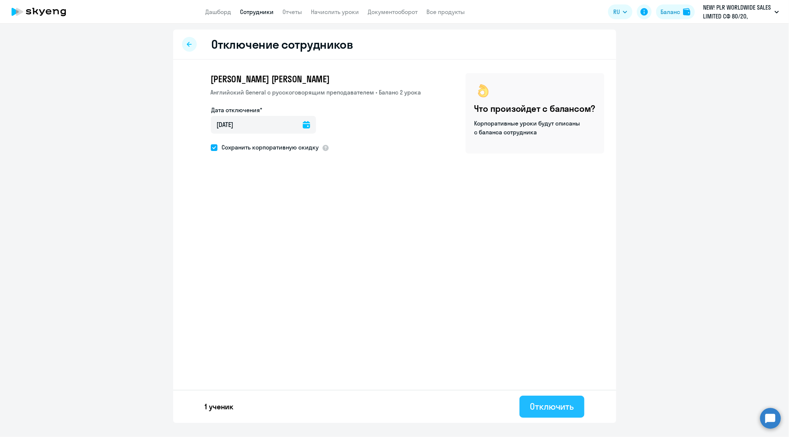
click at [555, 401] on div "Отключить" at bounding box center [552, 407] width 44 height 12
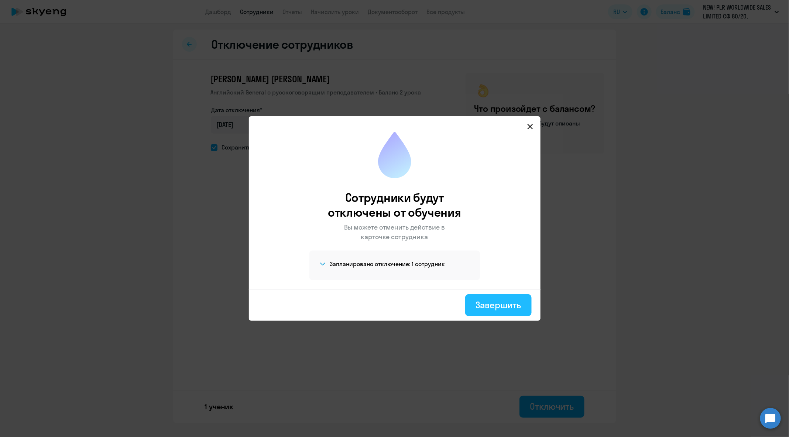
click at [504, 299] on div "Завершить" at bounding box center [498, 305] width 45 height 12
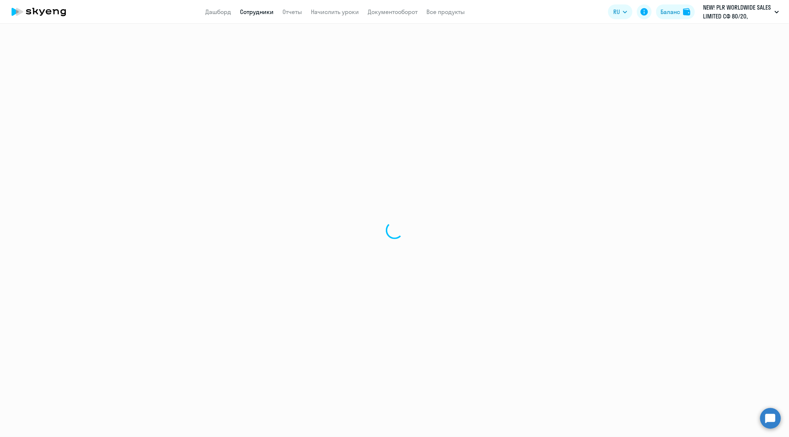
select select "30"
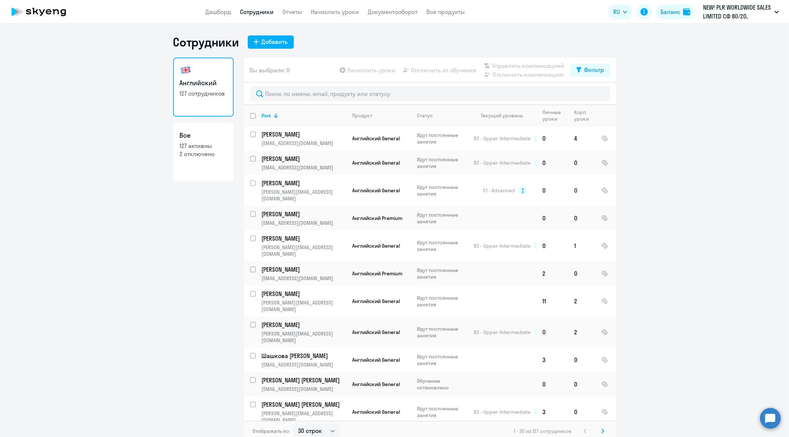
click at [434, 83] on div at bounding box center [430, 94] width 372 height 22
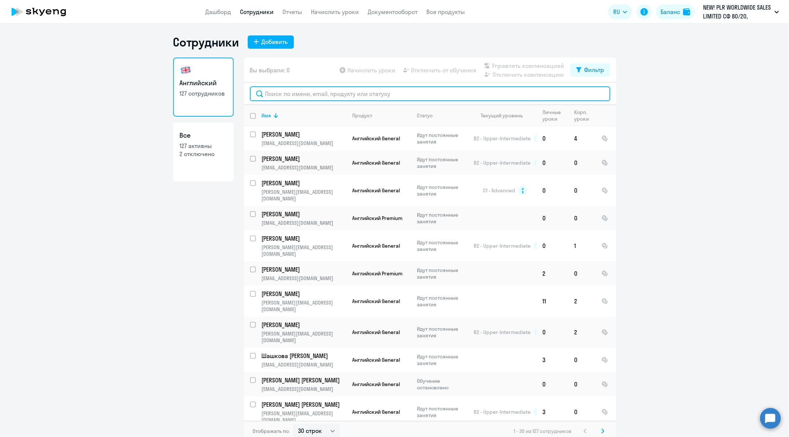
click at [435, 89] on input "text" at bounding box center [430, 93] width 360 height 15
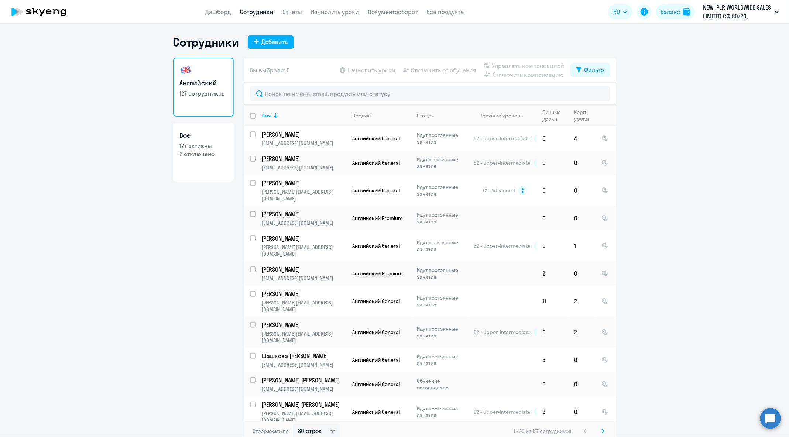
click at [670, 113] on ng-component "Сотрудники Добавить Английский 127 сотрудников Все 127 активны 2 отключено Вы в…" at bounding box center [394, 238] width 789 height 407
